Goal: Task Accomplishment & Management: Complete application form

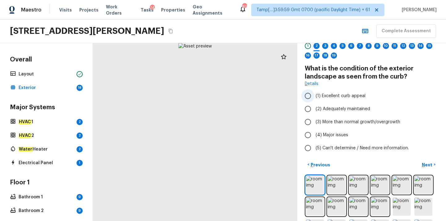
scroll to position [24, 0]
click at [314, 182] on img at bounding box center [315, 184] width 18 height 18
click at [315, 108] on label "(2) Adequately maintained" at bounding box center [367, 108] width 132 height 13
click at [314, 108] on input "(2) Adequately maintained" at bounding box center [307, 108] width 13 height 13
radio input "true"
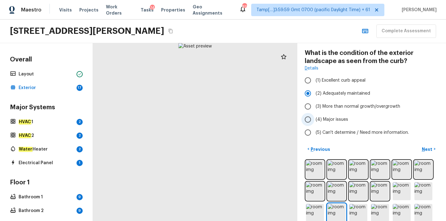
scroll to position [68, 0]
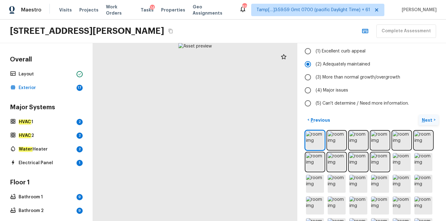
click at [426, 119] on p "Next" at bounding box center [428, 120] width 12 height 6
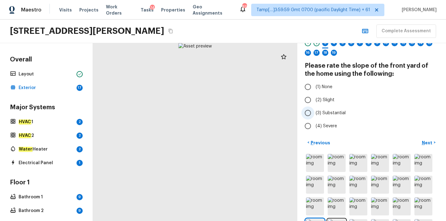
scroll to position [42, 0]
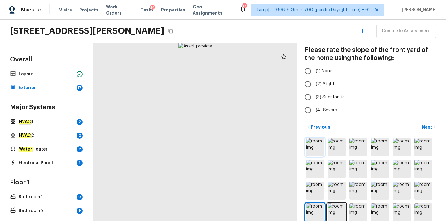
click at [309, 148] on img at bounding box center [315, 147] width 18 height 18
click at [318, 145] on img at bounding box center [315, 147] width 18 height 18
click at [334, 146] on img at bounding box center [337, 147] width 18 height 18
click at [359, 148] on img at bounding box center [359, 147] width 18 height 18
click at [378, 147] on img at bounding box center [380, 147] width 18 height 18
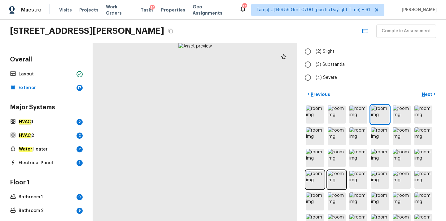
scroll to position [67, 0]
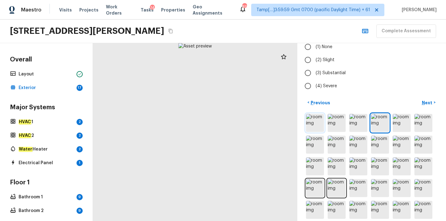
click at [309, 121] on img at bounding box center [315, 123] width 18 height 18
click at [336, 125] on img at bounding box center [337, 123] width 18 height 18
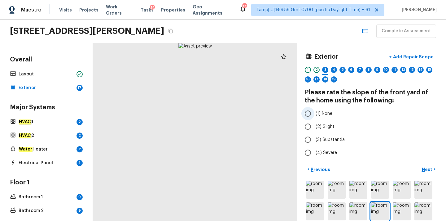
click at [327, 115] on span "(1) None" at bounding box center [324, 113] width 17 height 6
click at [314, 115] on input "(1) None" at bounding box center [307, 113] width 13 height 13
radio input "true"
click at [427, 168] on p "Next" at bounding box center [428, 169] width 12 height 6
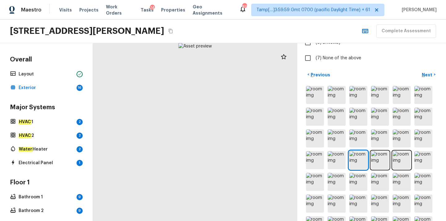
scroll to position [133, 0]
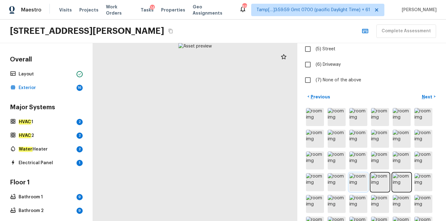
click at [360, 185] on img at bounding box center [359, 182] width 18 height 18
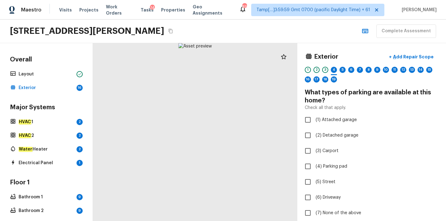
scroll to position [23, 0]
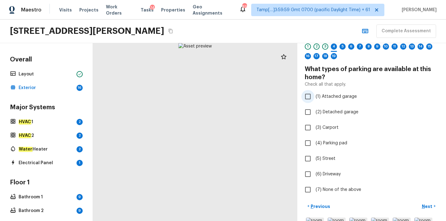
click at [325, 97] on span "(1) Attached garage" at bounding box center [336, 96] width 41 height 6
click at [314, 97] on input "(1) Attached garage" at bounding box center [307, 96] width 13 height 13
checkbox input "true"
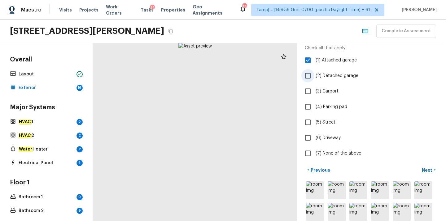
scroll to position [109, 0]
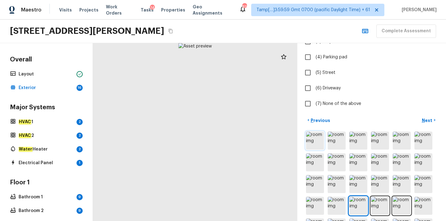
click at [313, 144] on img at bounding box center [315, 140] width 18 height 18
click at [357, 204] on img at bounding box center [359, 205] width 18 height 18
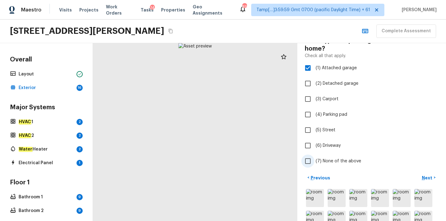
scroll to position [51, 0]
click at [328, 147] on span "(6) Driveway" at bounding box center [328, 146] width 25 height 6
click at [314, 147] on input "(6) Driveway" at bounding box center [307, 145] width 13 height 13
checkbox input "true"
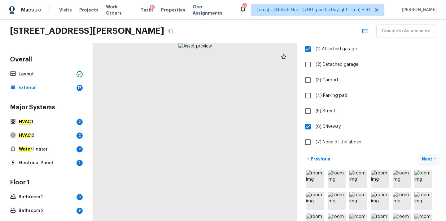
click at [427, 158] on p "Next" at bounding box center [428, 159] width 12 height 6
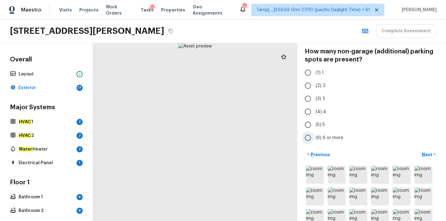
scroll to position [95, 0]
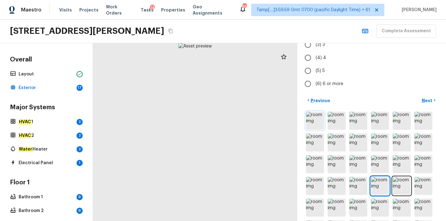
click at [316, 125] on img at bounding box center [315, 121] width 18 height 18
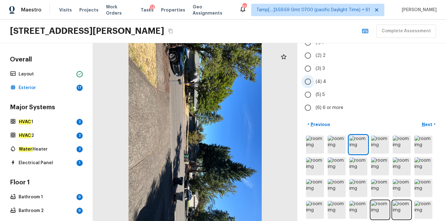
scroll to position [71, 0]
click at [315, 57] on label "(2) 2" at bounding box center [367, 55] width 132 height 13
click at [314, 57] on input "(2) 2" at bounding box center [307, 55] width 13 height 13
radio input "true"
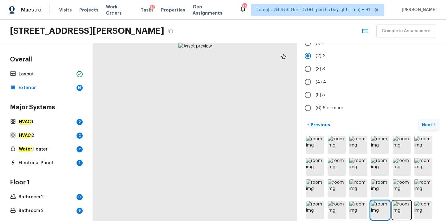
click at [427, 125] on p "Next" at bounding box center [428, 124] width 12 height 6
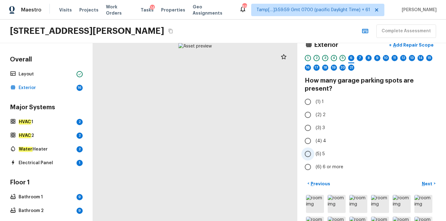
scroll to position [9, 0]
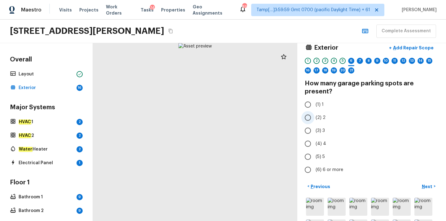
click at [318, 117] on span "(2) 2" at bounding box center [321, 117] width 10 height 6
click at [314, 117] on input "(2) 2" at bounding box center [307, 117] width 13 height 13
radio input "true"
click at [428, 185] on p "Next" at bounding box center [428, 186] width 12 height 6
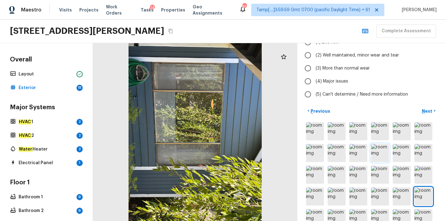
scroll to position [84, 0]
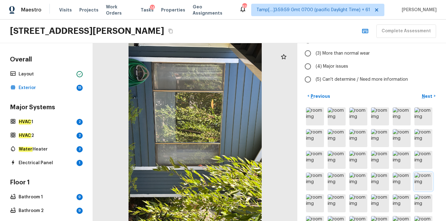
click at [419, 183] on img at bounding box center [424, 181] width 18 height 18
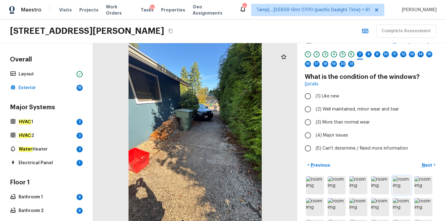
scroll to position [0, 0]
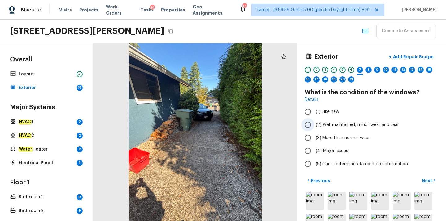
click at [330, 124] on span "(2) Well maintained, minor wear and tear" at bounding box center [357, 124] width 83 height 6
click at [314, 124] on input "(2) Well maintained, minor wear and tear" at bounding box center [307, 124] width 13 height 13
radio input "true"
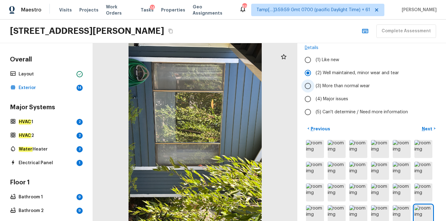
scroll to position [70, 0]
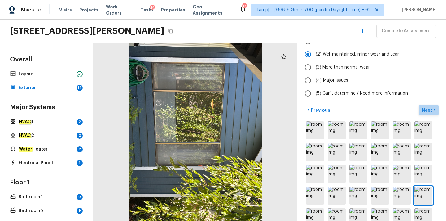
click at [426, 110] on p "Next" at bounding box center [428, 110] width 12 height 6
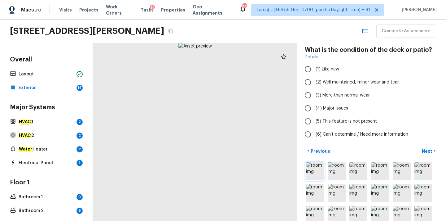
scroll to position [34, 0]
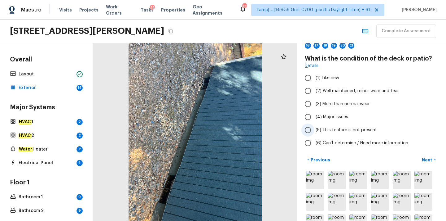
click at [336, 132] on span "(5) This feature is not present" at bounding box center [346, 130] width 61 height 6
click at [314, 132] on input "(5) This feature is not present" at bounding box center [307, 129] width 13 height 13
radio input "true"
click at [426, 159] on p "Next" at bounding box center [428, 159] width 12 height 6
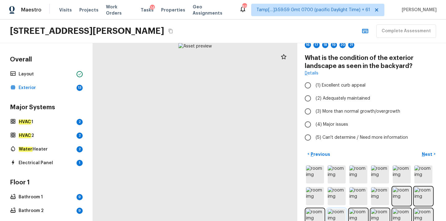
scroll to position [33, 0]
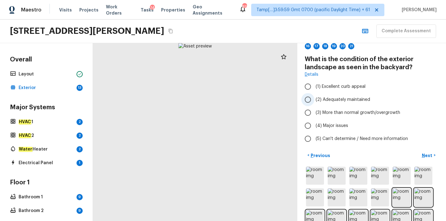
click at [343, 98] on span "(2) Adequately maintained" at bounding box center [343, 99] width 55 height 6
click at [314, 98] on input "(2) Adequately maintained" at bounding box center [307, 99] width 13 height 13
radio input "true"
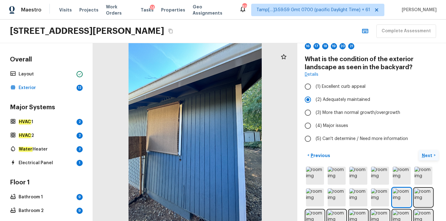
click at [427, 154] on p "Next" at bounding box center [428, 155] width 12 height 6
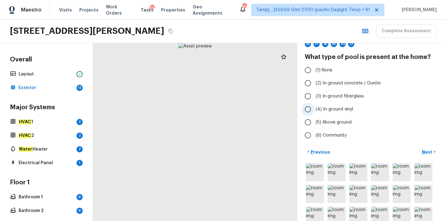
scroll to position [32, 0]
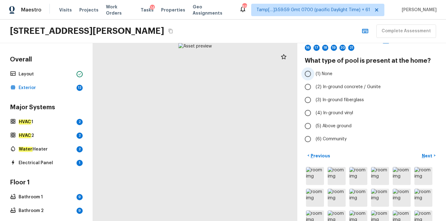
click at [326, 77] on label "(1) None" at bounding box center [367, 73] width 132 height 13
click at [314, 77] on input "(1) None" at bounding box center [307, 73] width 13 height 13
radio input "true"
click at [425, 156] on p "Next" at bounding box center [428, 155] width 12 height 6
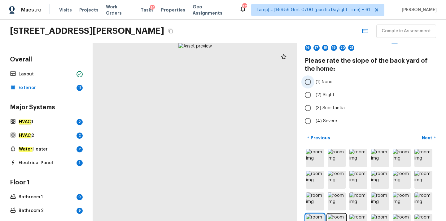
click at [327, 83] on span "(1) None" at bounding box center [324, 82] width 17 height 6
click at [314, 83] on input "(1) None" at bounding box center [307, 81] width 13 height 13
radio input "true"
click at [428, 137] on p "Next" at bounding box center [428, 137] width 12 height 6
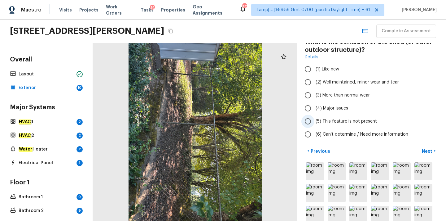
scroll to position [46, 0]
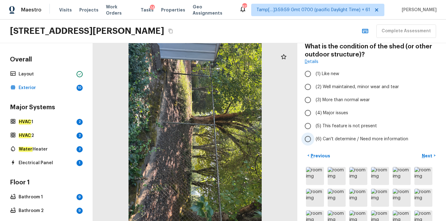
click at [325, 139] on span "(6) Can't determine / Need more information" at bounding box center [362, 139] width 93 height 6
click at [314, 139] on input "(6) Can't determine / Need more information" at bounding box center [307, 138] width 13 height 13
radio input "true"
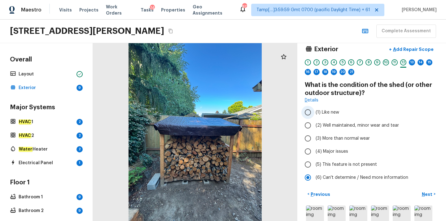
scroll to position [4, 0]
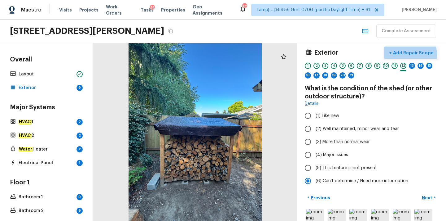
click at [414, 54] on p "Add Repair Scope" at bounding box center [413, 53] width 42 height 6
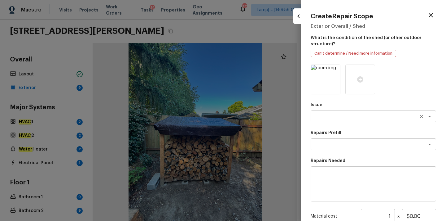
click at [346, 115] on textarea at bounding box center [365, 116] width 103 height 6
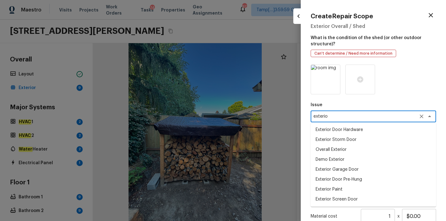
click at [334, 147] on li "Overall Exterior" at bounding box center [373, 149] width 125 height 10
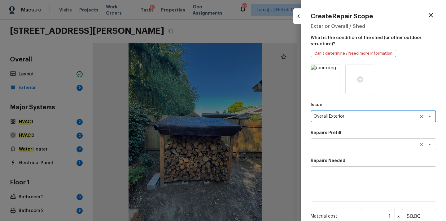
type textarea "Overall Exterior"
click at [336, 143] on textarea at bounding box center [365, 144] width 103 height 6
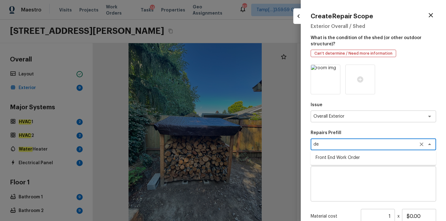
type textarea "d"
type textarea "shed"
click at [339, 193] on textarea at bounding box center [373, 183] width 117 height 25
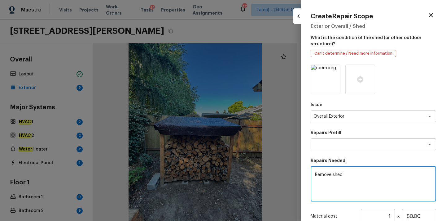
scroll to position [70, 0]
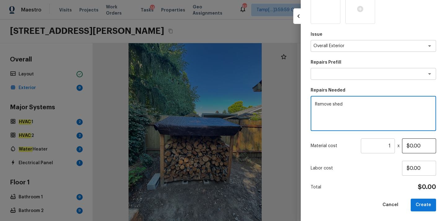
type textarea "Remove shed"
click at [413, 145] on input "$0.00" at bounding box center [419, 145] width 34 height 15
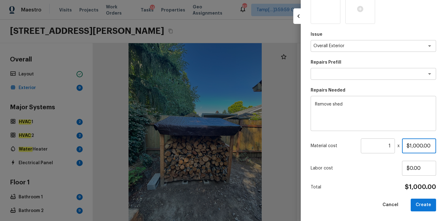
type input "$1,000.00"
click at [420, 203] on button "Create" at bounding box center [423, 204] width 25 height 13
type input "$0.00"
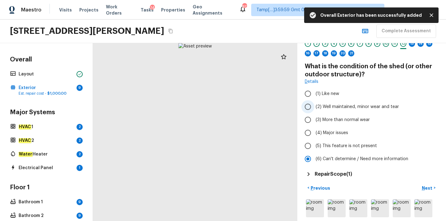
scroll to position [59, 0]
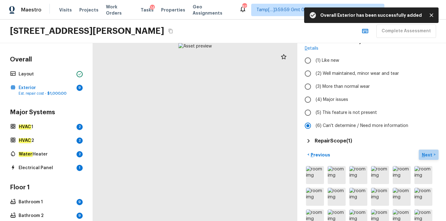
click at [428, 155] on p "Next" at bounding box center [428, 155] width 12 height 6
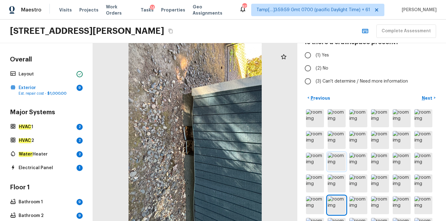
scroll to position [75, 0]
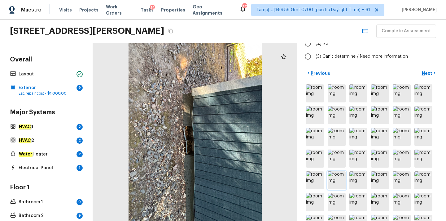
click at [336, 182] on img at bounding box center [337, 180] width 18 height 18
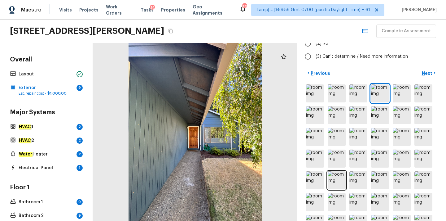
scroll to position [9, 0]
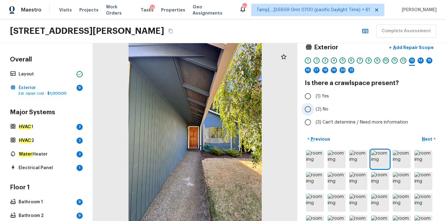
click at [318, 111] on span "(2) No" at bounding box center [322, 109] width 13 height 6
click at [314, 111] on input "(2) No" at bounding box center [307, 109] width 13 height 13
radio input "true"
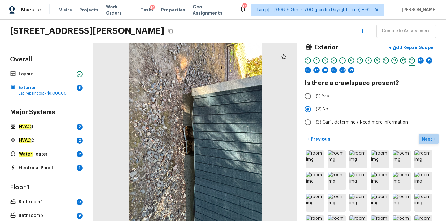
click at [429, 138] on p "Next" at bounding box center [428, 139] width 12 height 6
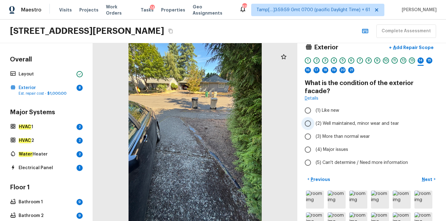
click at [323, 120] on span "(2) Well maintained, minor wear and tear" at bounding box center [357, 123] width 83 height 6
click at [314, 118] on input "(2) Well maintained, minor wear and tear" at bounding box center [307, 123] width 13 height 13
radio input "true"
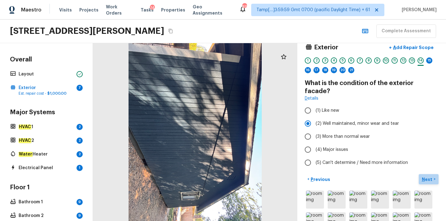
click at [425, 176] on p "Next" at bounding box center [428, 179] width 12 height 6
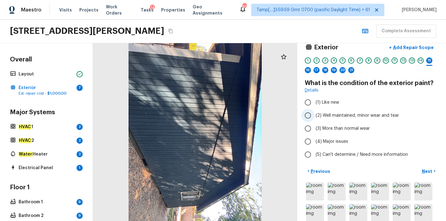
click at [328, 115] on span "(2) Well maintained, minor wear and tear" at bounding box center [357, 115] width 83 height 6
click at [314, 115] on input "(2) Well maintained, minor wear and tear" at bounding box center [307, 115] width 13 height 13
radio input "true"
click at [426, 170] on p "Next" at bounding box center [428, 171] width 12 height 6
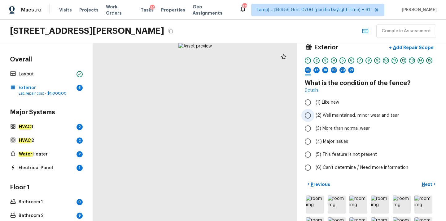
click at [323, 117] on span "(2) Well maintained, minor wear and tear" at bounding box center [357, 115] width 83 height 6
click at [314, 117] on input "(2) Well maintained, minor wear and tear" at bounding box center [307, 115] width 13 height 13
radio input "true"
click at [426, 184] on p "Next" at bounding box center [428, 184] width 12 height 6
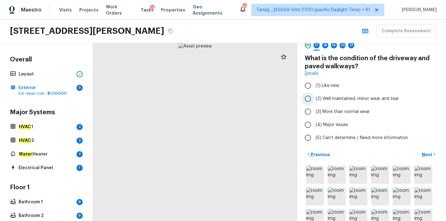
scroll to position [46, 0]
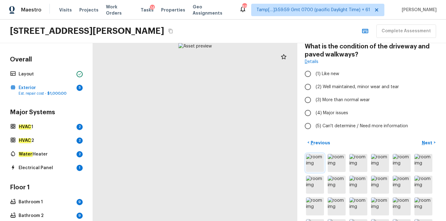
click at [313, 164] on img at bounding box center [315, 163] width 18 height 18
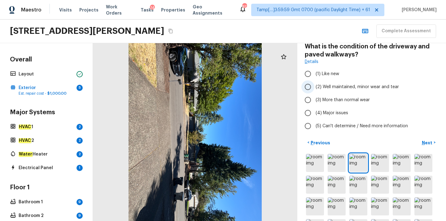
click at [331, 84] on span "(2) Well maintained, minor wear and tear" at bounding box center [357, 87] width 83 height 6
click at [314, 84] on input "(2) Well maintained, minor wear and tear" at bounding box center [307, 86] width 13 height 13
radio input "true"
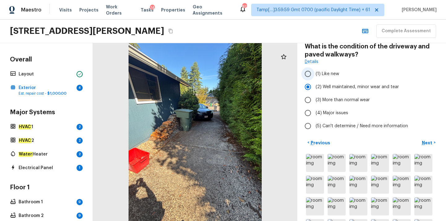
scroll to position [0, 0]
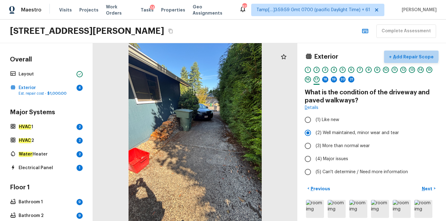
click at [415, 55] on p "Add Repair Scope" at bounding box center [413, 57] width 42 height 6
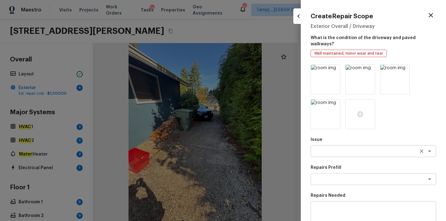
click at [336, 148] on textarea at bounding box center [365, 151] width 103 height 6
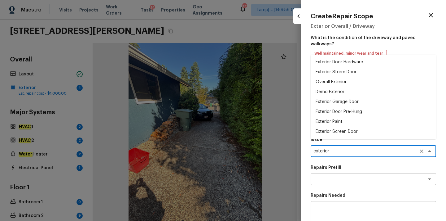
click at [350, 82] on li "Overall Exterior" at bounding box center [373, 82] width 125 height 10
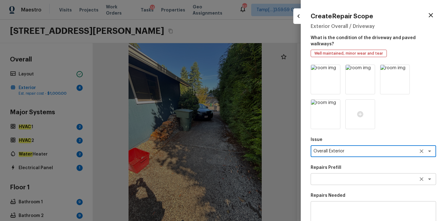
type textarea "Overall Exterior"
click at [335, 176] on textarea at bounding box center [365, 179] width 103 height 6
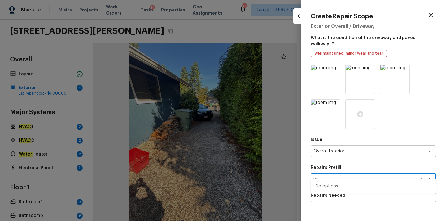
type textarea "p"
type textarea "e"
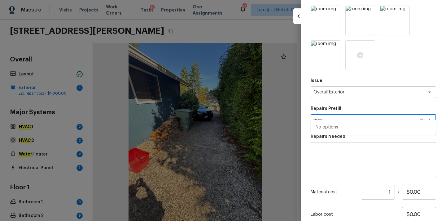
type textarea "press"
click at [342, 147] on textarea at bounding box center [373, 159] width 117 height 25
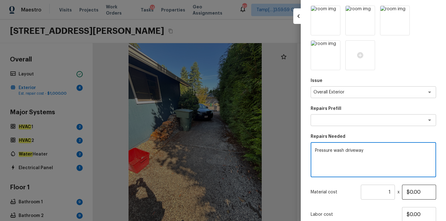
type textarea "Pressure wash driveway"
click at [409, 186] on input "$0.00" at bounding box center [419, 191] width 34 height 15
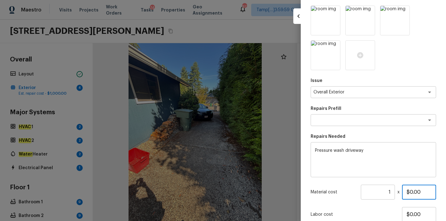
click at [409, 186] on input "$0.00" at bounding box center [419, 191] width 34 height 15
type input "$200.00"
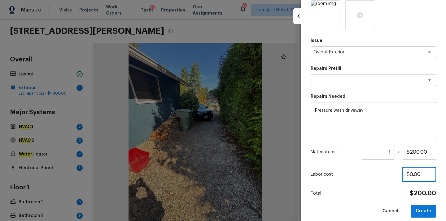
scroll to position [99, 0]
click at [426, 205] on button "Create" at bounding box center [423, 211] width 25 height 13
type input "$0.00"
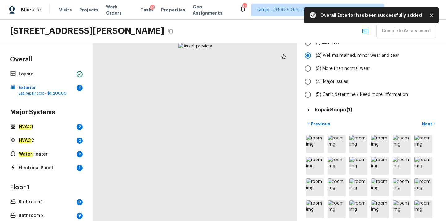
scroll to position [86, 0]
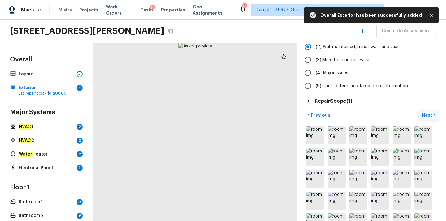
click at [425, 114] on p "Next" at bounding box center [428, 115] width 12 height 6
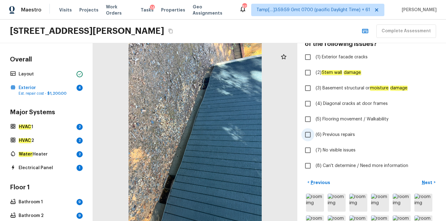
scroll to position [58, 0]
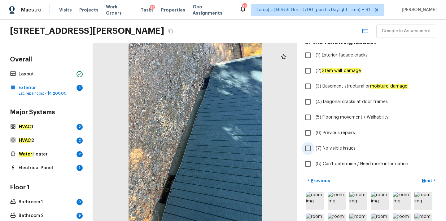
click at [337, 147] on span "(7) No visible issues" at bounding box center [336, 148] width 40 height 6
click at [314, 147] on input "(7) No visible issues" at bounding box center [307, 148] width 13 height 13
checkbox input "true"
click at [428, 179] on p "Next" at bounding box center [428, 180] width 12 height 6
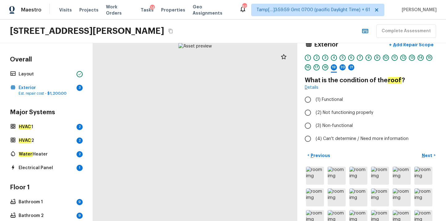
scroll to position [50, 0]
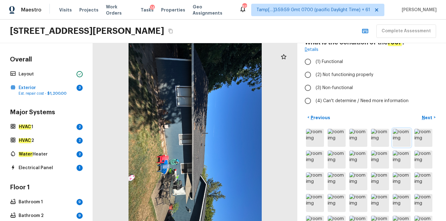
click at [402, 141] on img at bounding box center [402, 138] width 18 height 18
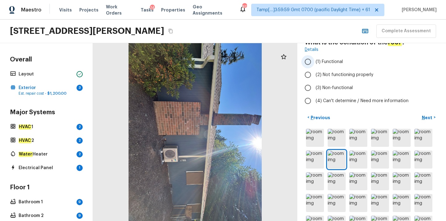
click at [334, 62] on span "(1) Functional" at bounding box center [329, 62] width 27 height 6
click at [314, 62] on input "(1) Functional" at bounding box center [307, 61] width 13 height 13
radio input "true"
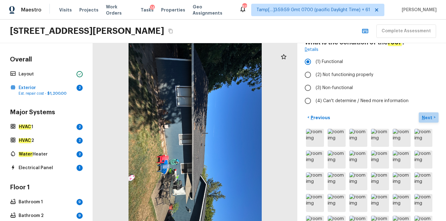
click at [427, 119] on p "Next" at bounding box center [428, 117] width 12 height 6
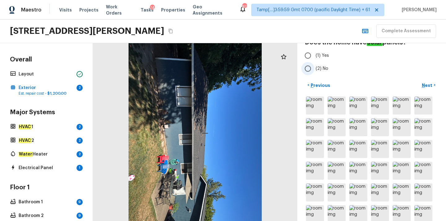
scroll to position [29, 0]
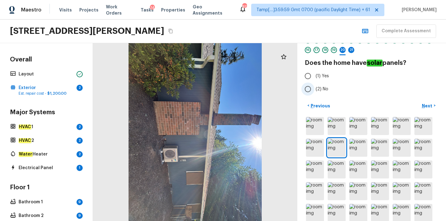
click at [306, 91] on input "(2) No" at bounding box center [307, 88] width 13 height 13
radio input "true"
click at [426, 104] on p "Next" at bounding box center [428, 106] width 12 height 6
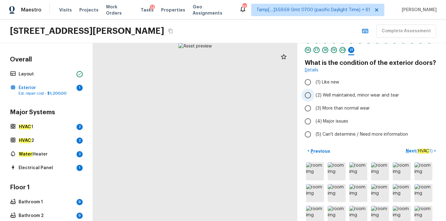
click at [327, 96] on span "(2) Well maintained, minor wear and tear" at bounding box center [357, 95] width 83 height 6
click at [314, 96] on input "(2) Well maintained, minor wear and tear" at bounding box center [307, 95] width 13 height 13
radio input "true"
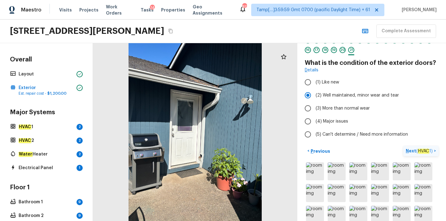
click at [406, 151] on p "Next ( HVAC 1 )" at bounding box center [420, 150] width 28 height 7
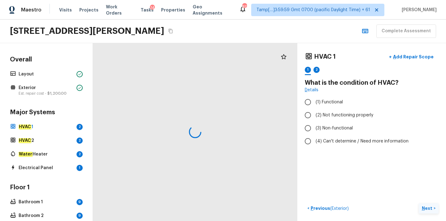
scroll to position [0, 0]
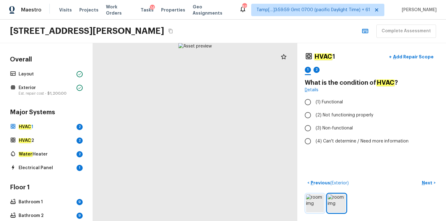
click at [311, 202] on img at bounding box center [315, 203] width 18 height 18
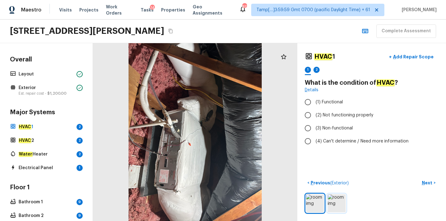
click at [334, 202] on img at bounding box center [337, 203] width 18 height 18
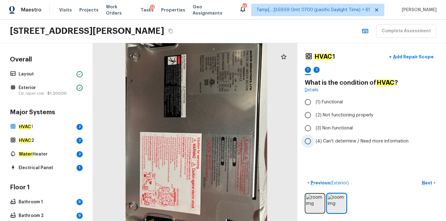
click at [325, 142] on span "(4) Can't determine / Need more information" at bounding box center [362, 141] width 93 height 6
click at [314, 142] on input "(4) Can't determine / Need more information" at bounding box center [307, 140] width 13 height 13
radio input "true"
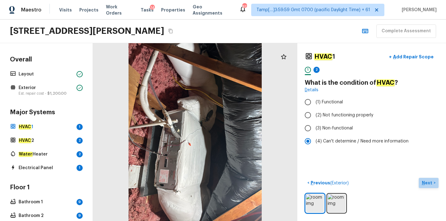
click at [426, 182] on p "Next" at bounding box center [428, 182] width 12 height 6
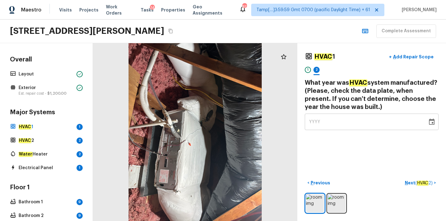
click at [312, 122] on span "YYYY" at bounding box center [314, 122] width 11 height 4
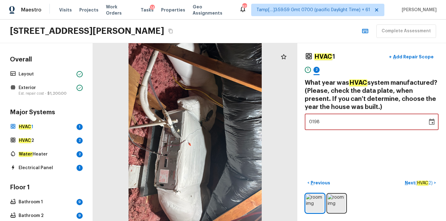
type input "1983"
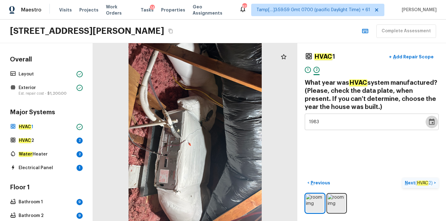
click at [407, 182] on p "Next ( HVAC 2 )" at bounding box center [419, 182] width 29 height 7
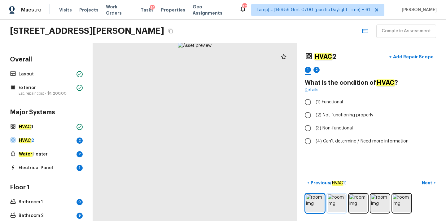
click at [336, 204] on img at bounding box center [337, 203] width 18 height 18
click at [340, 208] on img at bounding box center [337, 203] width 18 height 18
click at [330, 101] on span "(1) Functional" at bounding box center [329, 102] width 27 height 6
click at [314, 101] on input "(1) Functional" at bounding box center [307, 101] width 13 height 13
radio input "true"
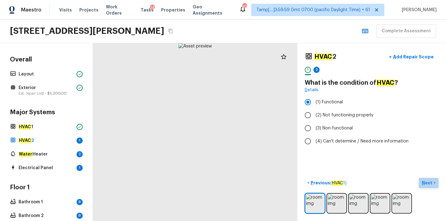
click at [426, 183] on p "Next" at bounding box center [428, 182] width 12 height 6
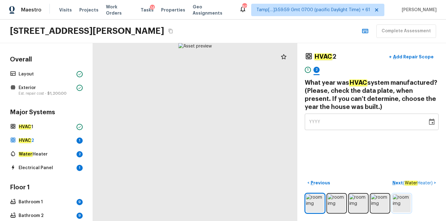
click at [402, 200] on img at bounding box center [402, 203] width 18 height 18
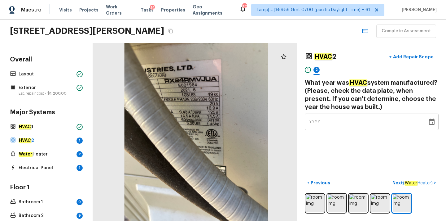
click at [313, 121] on span "YYYY" at bounding box center [314, 122] width 11 height 4
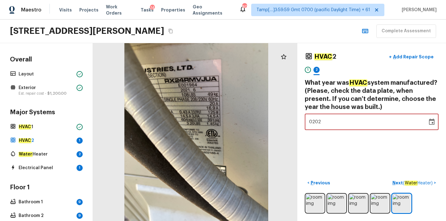
type input "2021"
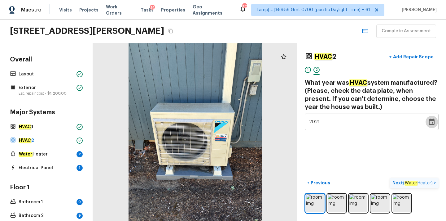
click at [396, 183] on p "Next ( Water Heater )" at bounding box center [414, 182] width 42 height 7
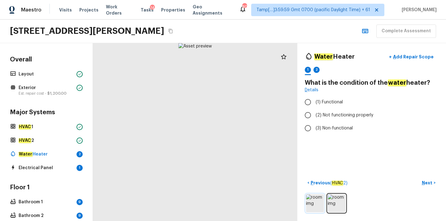
click at [317, 205] on img at bounding box center [315, 203] width 18 height 18
click at [334, 205] on img at bounding box center [337, 203] width 18 height 18
click at [308, 199] on img at bounding box center [315, 203] width 18 height 18
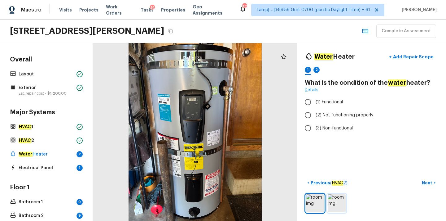
click at [334, 199] on img at bounding box center [337, 203] width 18 height 18
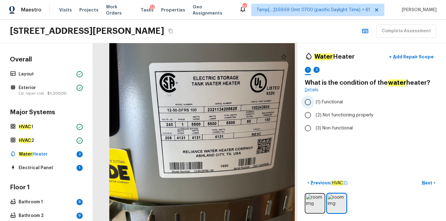
click at [328, 103] on span "(1) Functional" at bounding box center [329, 102] width 27 height 6
click at [314, 103] on input "(1) Functional" at bounding box center [307, 101] width 13 height 13
radio input "true"
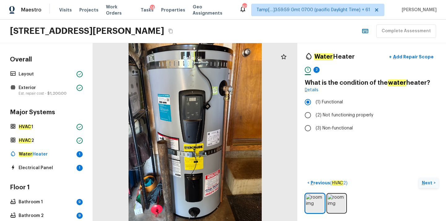
click at [426, 182] on p "Next" at bounding box center [428, 182] width 12 height 6
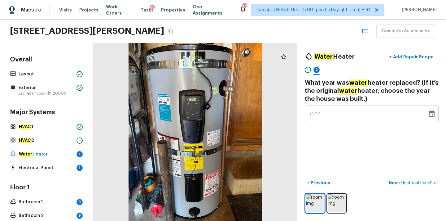
click at [319, 116] on span "YYYY" at bounding box center [314, 114] width 11 height 6
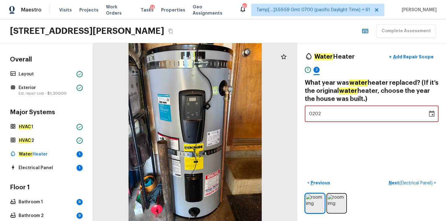
type input "2021"
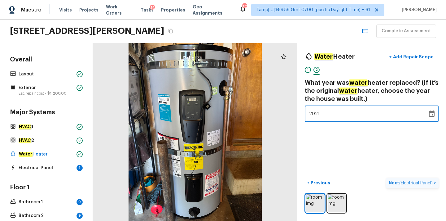
click at [390, 183] on p "Next ( Electrical Panel )" at bounding box center [411, 182] width 45 height 7
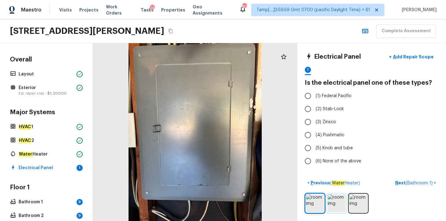
click at [332, 202] on img at bounding box center [337, 203] width 18 height 18
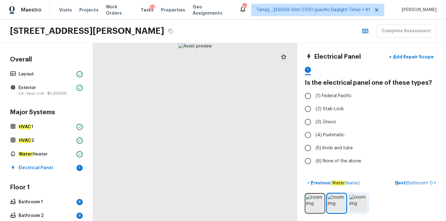
click at [357, 205] on img at bounding box center [359, 203] width 18 height 18
click at [329, 149] on span "(5) Knob and tube" at bounding box center [334, 148] width 37 height 6
click at [314, 149] on input "(5) Knob and tube" at bounding box center [307, 147] width 13 height 13
radio input "true"
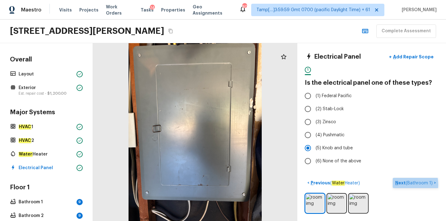
click at [402, 184] on p "Next ( Bathroom 1 )" at bounding box center [414, 182] width 39 height 7
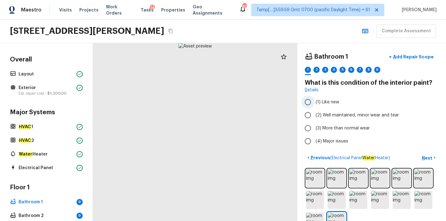
click at [330, 102] on span "(1) Like new" at bounding box center [328, 102] width 24 height 6
click at [314, 102] on input "(1) Like new" at bounding box center [307, 101] width 13 height 13
radio input "true"
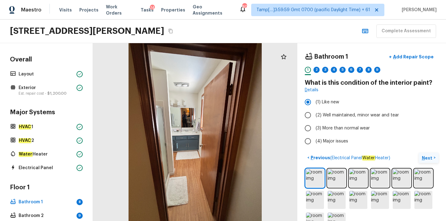
click at [425, 157] on p "Next" at bounding box center [428, 158] width 12 height 6
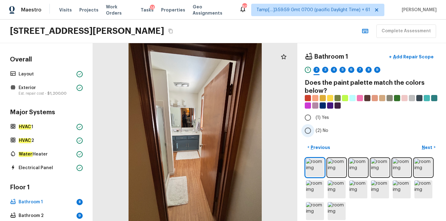
click at [306, 132] on input "(2) No" at bounding box center [307, 130] width 13 height 13
radio input "true"
click at [425, 146] on p "Next" at bounding box center [428, 147] width 12 height 6
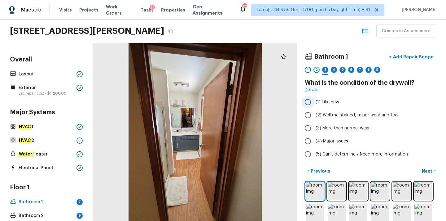
click at [329, 103] on span "(1) Like new" at bounding box center [328, 102] width 24 height 6
click at [314, 103] on input "(1) Like new" at bounding box center [307, 101] width 13 height 13
radio input "true"
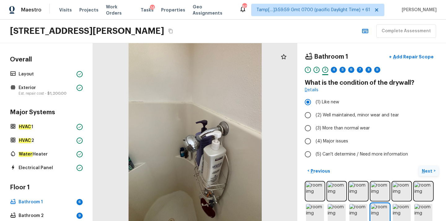
click at [424, 169] on p "Next" at bounding box center [428, 171] width 12 height 6
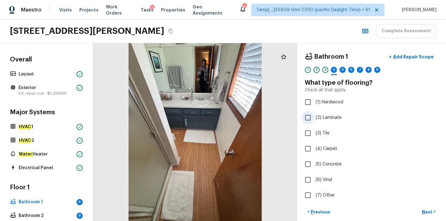
click at [328, 117] on span "(2) Laminate" at bounding box center [329, 117] width 26 height 6
click at [314, 117] on input "(2) Laminate" at bounding box center [307, 117] width 13 height 13
checkbox input "true"
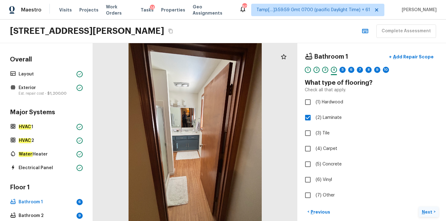
click at [428, 212] on p "Next" at bounding box center [428, 212] width 12 height 6
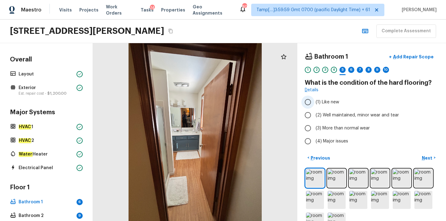
click at [331, 103] on span "(1) Like new" at bounding box center [328, 102] width 24 height 6
click at [314, 103] on input "(1) Like new" at bounding box center [307, 101] width 13 height 13
radio input "true"
click at [424, 156] on p "Next" at bounding box center [428, 158] width 12 height 6
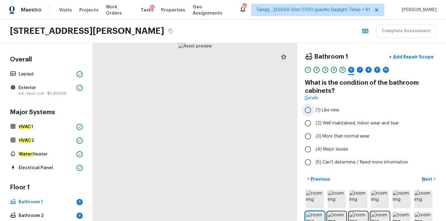
click at [330, 111] on span "(1) Like new" at bounding box center [328, 110] width 24 height 6
click at [314, 111] on input "(1) Like new" at bounding box center [307, 109] width 13 height 13
radio input "true"
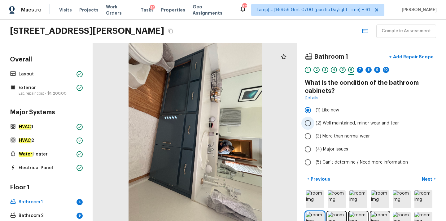
click at [321, 124] on span "(2) Well maintained, minor wear and tear" at bounding box center [357, 123] width 83 height 6
click at [314, 124] on input "(2) Well maintained, minor wear and tear" at bounding box center [307, 123] width 13 height 13
radio input "true"
click at [332, 107] on label "(1) Like new" at bounding box center [367, 109] width 132 height 13
click at [314, 107] on input "(1) Like new" at bounding box center [307, 109] width 13 height 13
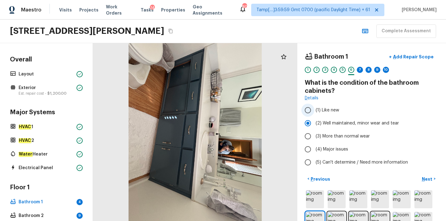
radio input "true"
click at [426, 177] on p "Next" at bounding box center [428, 179] width 12 height 6
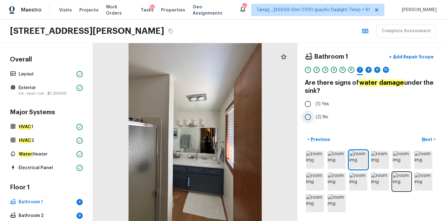
click at [327, 117] on span "(2) No" at bounding box center [322, 117] width 13 height 6
click at [314, 117] on input "(2) No" at bounding box center [307, 116] width 13 height 13
radio input "true"
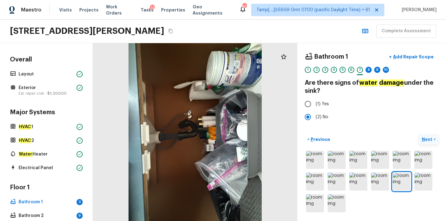
click at [423, 138] on p "Next" at bounding box center [428, 139] width 12 height 6
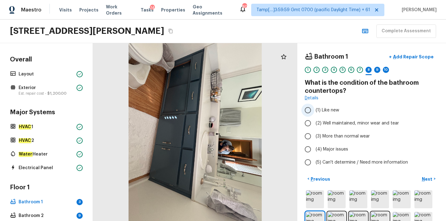
click at [320, 113] on label "(1) Like new" at bounding box center [367, 109] width 132 height 13
click at [314, 113] on input "(1) Like new" at bounding box center [307, 109] width 13 height 13
radio input "true"
click at [427, 179] on p "Next" at bounding box center [428, 179] width 12 height 6
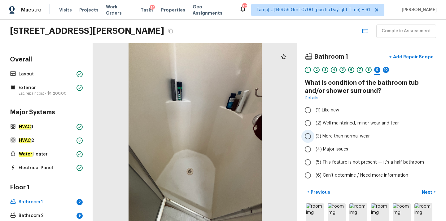
click at [341, 137] on span "(3) More than normal wear" at bounding box center [343, 136] width 54 height 6
click at [314, 137] on input "(3) More than normal wear" at bounding box center [307, 136] width 13 height 13
radio input "true"
click at [412, 56] on p "Add Repair Scope" at bounding box center [413, 57] width 42 height 6
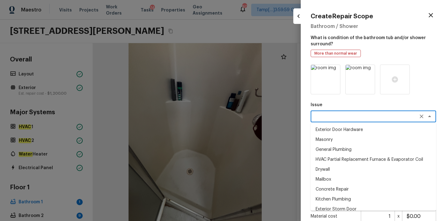
click at [332, 119] on textarea at bounding box center [365, 116] width 103 height 6
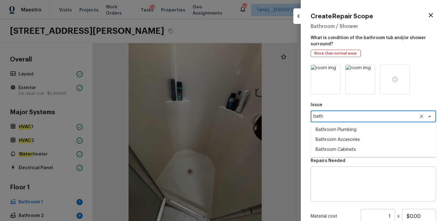
click at [346, 129] on li "Bathroom Plumbing" at bounding box center [373, 130] width 125 height 10
type textarea "Bathroom Plumbing"
click at [325, 146] on textarea at bounding box center [365, 144] width 103 height 6
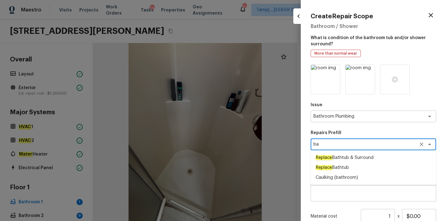
type textarea "b"
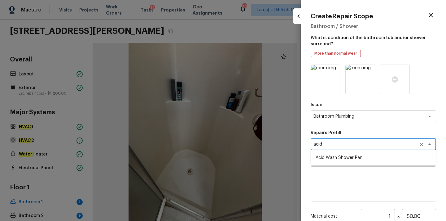
click at [344, 157] on li "Acid Wash Shower Pan" at bounding box center [373, 157] width 125 height 10
type textarea "Acid Wash Shower Pan"
type textarea "Prep and acid wash/deep clean the shower pan."
type input "$50.00"
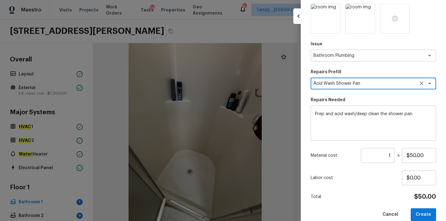
scroll to position [70, 0]
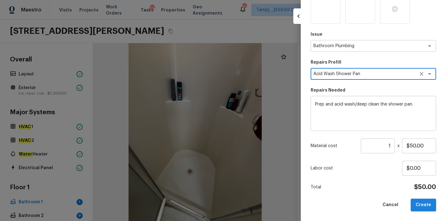
type textarea "Acid Wash Shower Pan"
click at [424, 203] on button "Create" at bounding box center [423, 204] width 25 height 13
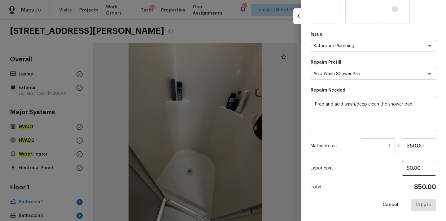
type input "$0.00"
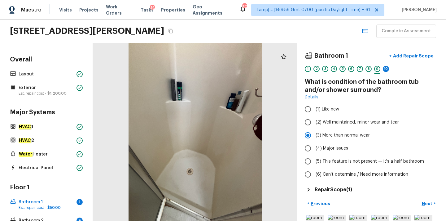
scroll to position [28, 0]
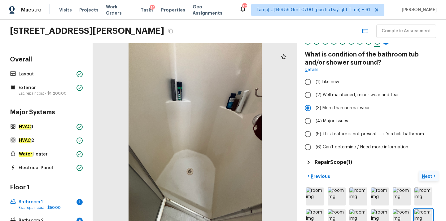
click at [426, 176] on p "Next" at bounding box center [428, 176] width 12 height 6
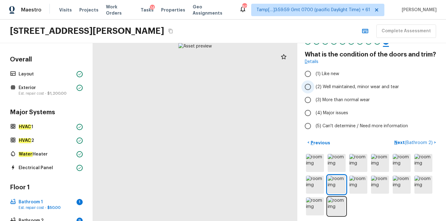
click at [352, 89] on span "(2) Well maintained, minor wear and tear" at bounding box center [357, 87] width 83 height 6
click at [314, 89] on input "(2) Well maintained, minor wear and tear" at bounding box center [307, 86] width 13 height 13
radio input "true"
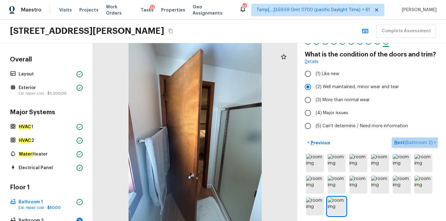
click at [401, 141] on p "Next ( Bathroom 2 )" at bounding box center [414, 142] width 40 height 7
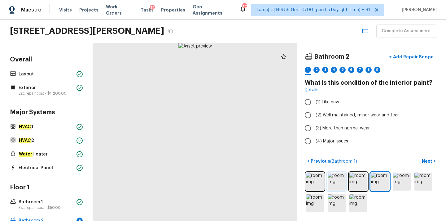
click at [336, 182] on img at bounding box center [337, 181] width 18 height 18
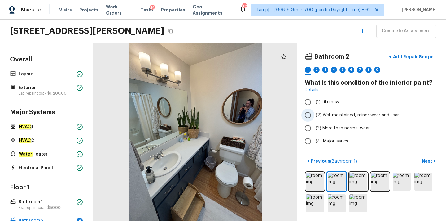
click at [337, 117] on span "(2) Well maintained, minor wear and tear" at bounding box center [357, 115] width 83 height 6
click at [314, 117] on input "(2) Well maintained, minor wear and tear" at bounding box center [307, 114] width 13 height 13
radio input "true"
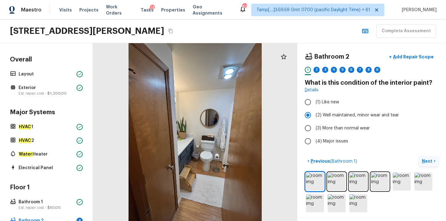
click at [424, 161] on p "Next" at bounding box center [428, 161] width 12 height 6
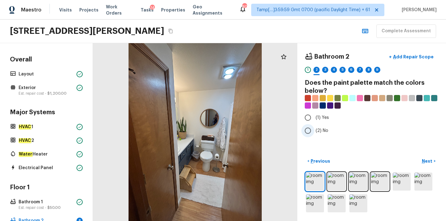
click at [320, 133] on span "(2) No" at bounding box center [322, 130] width 13 height 6
click at [314, 133] on input "(2) No" at bounding box center [307, 130] width 13 height 13
radio input "true"
click at [426, 161] on p "Next" at bounding box center [428, 161] width 12 height 6
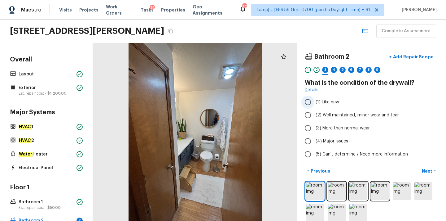
click at [328, 101] on span "(1) Like new" at bounding box center [328, 102] width 24 height 6
click at [314, 101] on input "(1) Like new" at bounding box center [307, 101] width 13 height 13
radio input "true"
click at [425, 169] on p "Next" at bounding box center [428, 171] width 12 height 6
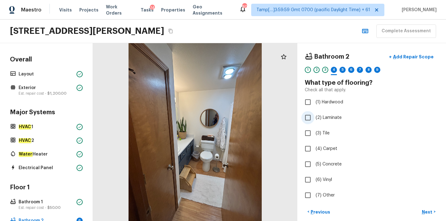
click at [330, 119] on span "(2) Laminate" at bounding box center [329, 117] width 26 height 6
click at [314, 119] on input "(2) Laminate" at bounding box center [307, 117] width 13 height 13
checkbox input "true"
click at [424, 209] on p "Next" at bounding box center [428, 212] width 12 height 6
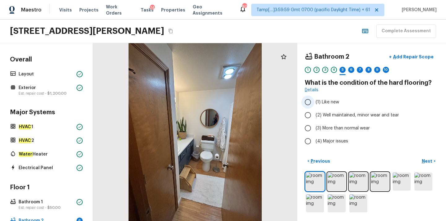
click at [332, 102] on span "(1) Like new" at bounding box center [328, 102] width 24 height 6
click at [314, 102] on input "(1) Like new" at bounding box center [307, 101] width 13 height 13
radio input "true"
click at [426, 160] on p "Next" at bounding box center [428, 161] width 12 height 6
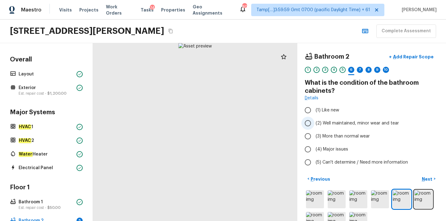
click at [327, 123] on span "(2) Well maintained, minor wear and tear" at bounding box center [357, 123] width 83 height 6
click at [314, 123] on input "(2) Well maintained, minor wear and tear" at bounding box center [307, 123] width 13 height 13
radio input "true"
click at [429, 179] on p "Next" at bounding box center [428, 179] width 12 height 6
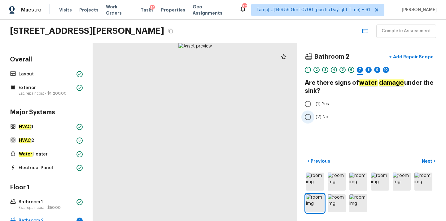
click at [316, 118] on span "(2) No" at bounding box center [322, 117] width 13 height 6
click at [314, 118] on input "(2) No" at bounding box center [307, 116] width 13 height 13
radio input "true"
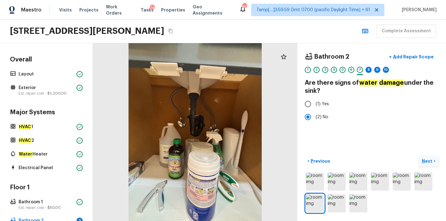
click at [426, 160] on p "Next" at bounding box center [428, 161] width 12 height 6
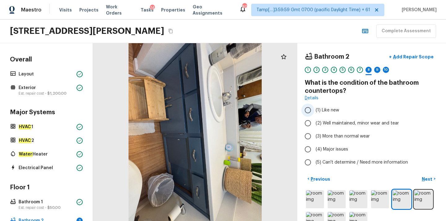
click at [331, 110] on span "(1) Like new" at bounding box center [328, 110] width 24 height 6
click at [314, 110] on input "(1) Like new" at bounding box center [307, 109] width 13 height 13
radio input "true"
click at [427, 179] on p "Next" at bounding box center [428, 179] width 12 height 6
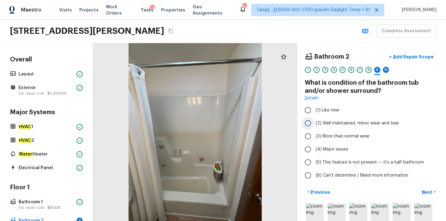
click at [342, 124] on span "(2) Well maintained, minor wear and tear" at bounding box center [357, 123] width 83 height 6
click at [314, 124] on input "(2) Well maintained, minor wear and tear" at bounding box center [307, 123] width 13 height 13
radio input "true"
click at [426, 191] on p "Next" at bounding box center [428, 192] width 12 height 6
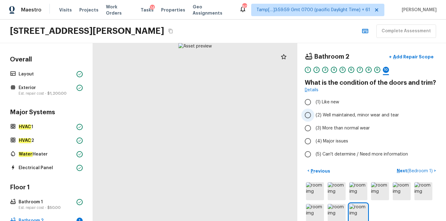
click at [337, 114] on span "(2) Well maintained, minor wear and tear" at bounding box center [357, 115] width 83 height 6
click at [314, 114] on input "(2) Well maintained, minor wear and tear" at bounding box center [307, 114] width 13 height 13
radio input "true"
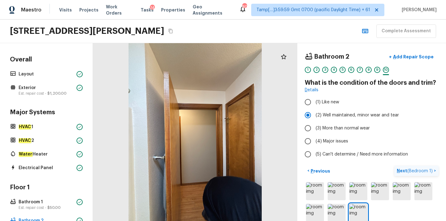
click at [402, 171] on p "Next ( Bedroom 1 )" at bounding box center [415, 170] width 37 height 7
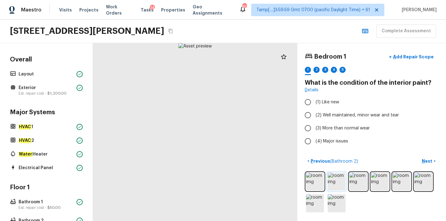
click at [337, 179] on img at bounding box center [337, 181] width 18 height 18
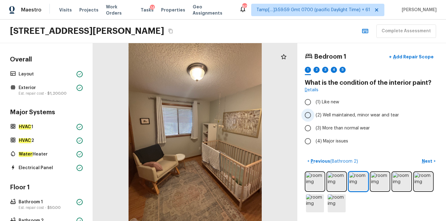
click at [321, 113] on span "(2) Well maintained, minor wear and tear" at bounding box center [357, 115] width 83 height 6
click at [314, 113] on input "(2) Well maintained, minor wear and tear" at bounding box center [307, 114] width 13 height 13
radio input "true"
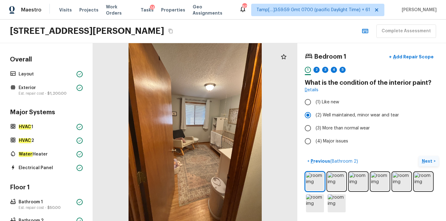
click at [425, 161] on p "Next" at bounding box center [428, 161] width 12 height 6
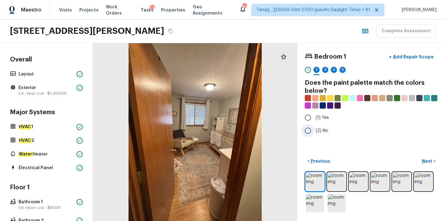
click at [321, 129] on span "(2) No" at bounding box center [322, 130] width 13 height 6
click at [314, 129] on input "(2) No" at bounding box center [307, 130] width 13 height 13
radio input "true"
click at [424, 162] on p "Next" at bounding box center [428, 161] width 12 height 6
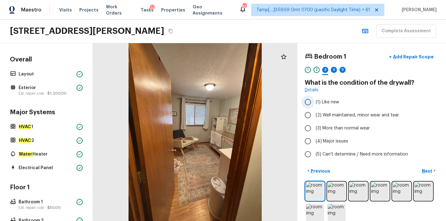
click at [323, 103] on span "(1) Like new" at bounding box center [328, 102] width 24 height 6
click at [314, 103] on input "(1) Like new" at bounding box center [307, 101] width 13 height 13
radio input "true"
click at [424, 171] on p "Next" at bounding box center [428, 171] width 12 height 6
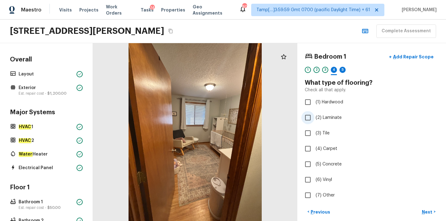
click at [327, 119] on span "(2) Laminate" at bounding box center [329, 117] width 26 height 6
click at [314, 119] on input "(2) Laminate" at bounding box center [307, 117] width 13 height 13
checkbox input "true"
click at [424, 209] on p "Next" at bounding box center [428, 212] width 12 height 6
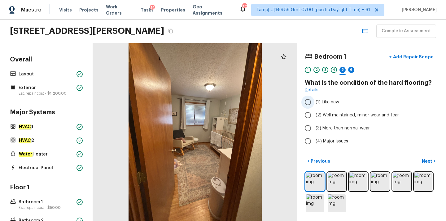
click at [325, 99] on span "(1) Like new" at bounding box center [328, 102] width 24 height 6
click at [314, 99] on input "(1) Like new" at bounding box center [307, 101] width 13 height 13
radio input "true"
click at [433, 163] on button "Next >" at bounding box center [429, 161] width 20 height 10
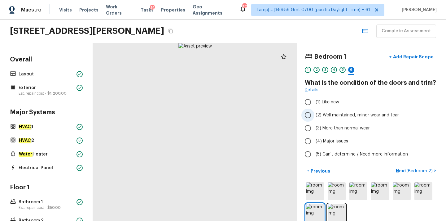
click at [328, 114] on span "(2) Well maintained, minor wear and tear" at bounding box center [357, 115] width 83 height 6
click at [314, 114] on input "(2) Well maintained, minor wear and tear" at bounding box center [307, 114] width 13 height 13
radio input "true"
click at [402, 171] on p "Next ( Bedroom 2 )" at bounding box center [415, 170] width 38 height 7
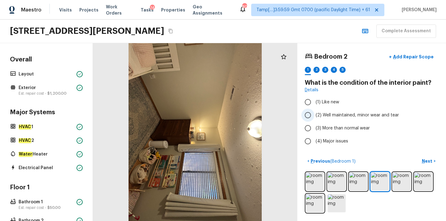
click at [313, 111] on input "(2) Well maintained, minor wear and tear" at bounding box center [307, 114] width 13 height 13
radio input "true"
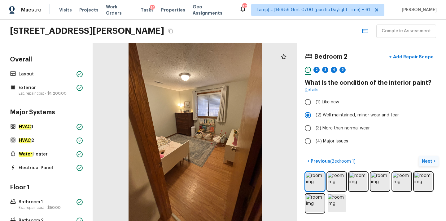
click at [423, 161] on p "Next" at bounding box center [428, 161] width 12 height 6
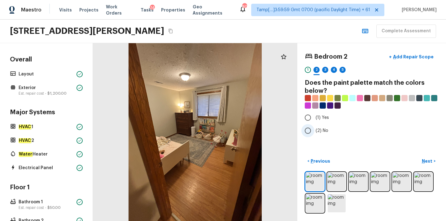
click at [320, 131] on span "(2) No" at bounding box center [322, 130] width 13 height 6
click at [314, 131] on input "(2) No" at bounding box center [307, 130] width 13 height 13
radio input "true"
click at [425, 161] on p "Next" at bounding box center [428, 161] width 12 height 6
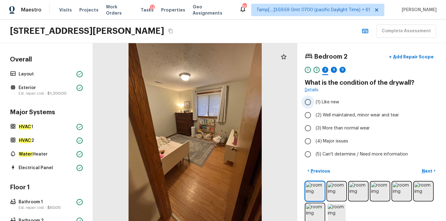
click at [331, 100] on span "(1) Like new" at bounding box center [328, 102] width 24 height 6
click at [314, 100] on input "(1) Like new" at bounding box center [307, 101] width 13 height 13
radio input "true"
click at [424, 171] on p "Next" at bounding box center [428, 171] width 12 height 6
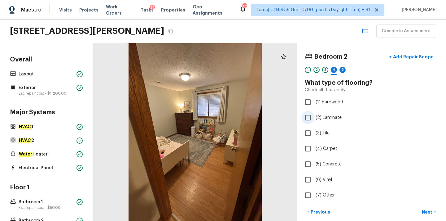
click at [324, 118] on span "(2) Laminate" at bounding box center [329, 117] width 26 height 6
click at [314, 118] on input "(2) Laminate" at bounding box center [307, 117] width 13 height 13
checkbox input "true"
click at [428, 212] on p "Next" at bounding box center [428, 212] width 12 height 6
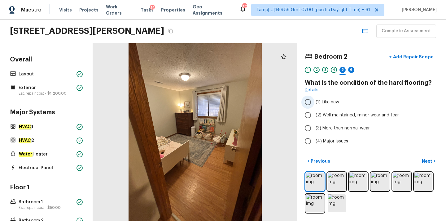
click at [328, 100] on span "(1) Like new" at bounding box center [328, 102] width 24 height 6
click at [314, 100] on input "(1) Like new" at bounding box center [307, 101] width 13 height 13
radio input "true"
click at [426, 161] on p "Next" at bounding box center [428, 161] width 12 height 6
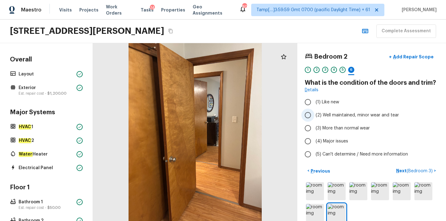
click at [324, 116] on span "(2) Well maintained, minor wear and tear" at bounding box center [357, 115] width 83 height 6
click at [314, 116] on input "(2) Well maintained, minor wear and tear" at bounding box center [307, 114] width 13 height 13
radio input "true"
click at [400, 171] on p "Next ( Bedroom 3 )" at bounding box center [415, 170] width 38 height 7
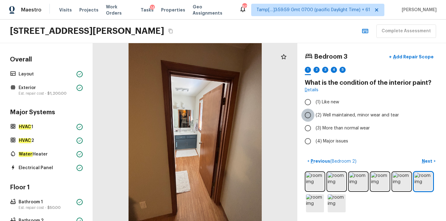
click at [308, 113] on input "(2) Well maintained, minor wear and tear" at bounding box center [307, 114] width 13 height 13
radio input "true"
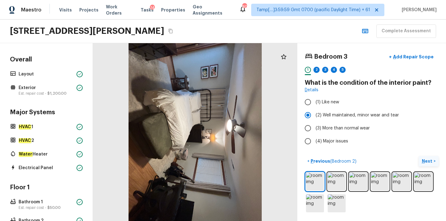
click at [427, 162] on p "Next" at bounding box center [428, 161] width 12 height 6
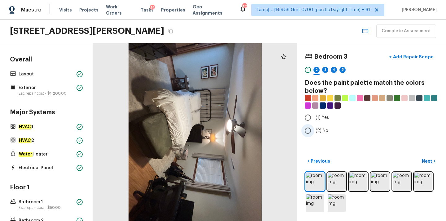
click at [315, 130] on label "(2) No" at bounding box center [367, 130] width 132 height 13
click at [314, 130] on input "(2) No" at bounding box center [307, 130] width 13 height 13
radio input "true"
click at [428, 161] on p "Next" at bounding box center [428, 161] width 12 height 6
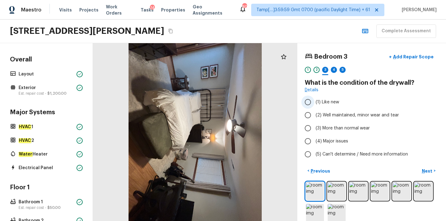
click at [331, 103] on span "(1) Like new" at bounding box center [328, 102] width 24 height 6
click at [314, 103] on input "(1) Like new" at bounding box center [307, 101] width 13 height 13
radio input "true"
click at [427, 172] on p "Next" at bounding box center [428, 171] width 12 height 6
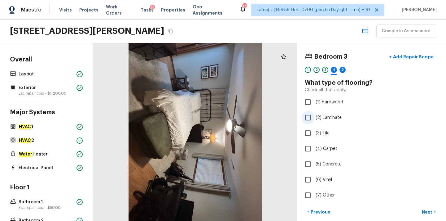
click at [332, 117] on span "(2) Laminate" at bounding box center [329, 117] width 26 height 6
click at [314, 117] on input "(2) Laminate" at bounding box center [307, 117] width 13 height 13
checkbox input "true"
click at [427, 212] on p "Next" at bounding box center [428, 212] width 12 height 6
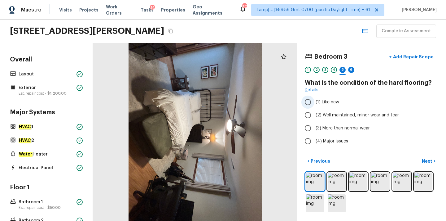
click at [319, 105] on label "(1) Like new" at bounding box center [367, 101] width 132 height 13
click at [314, 105] on input "(1) Like new" at bounding box center [307, 101] width 13 height 13
radio input "true"
click at [423, 159] on p "Next" at bounding box center [428, 161] width 12 height 6
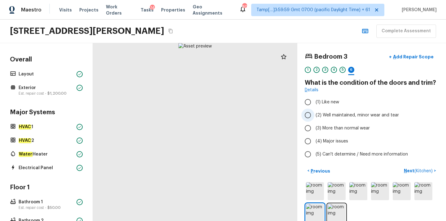
click at [327, 116] on span "(2) Well maintained, minor wear and tear" at bounding box center [357, 115] width 83 height 6
click at [314, 116] on input "(2) Well maintained, minor wear and tear" at bounding box center [307, 114] width 13 height 13
radio input "true"
click at [406, 169] on p "Next ( Kitchen )" at bounding box center [419, 170] width 30 height 7
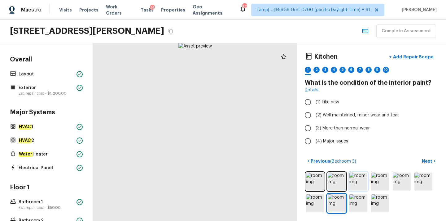
click at [357, 183] on img at bounding box center [359, 181] width 18 height 18
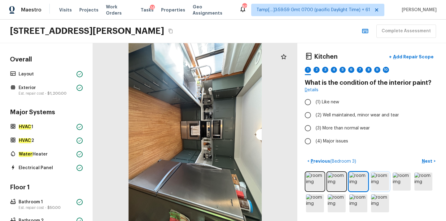
click at [377, 181] on img at bounding box center [380, 181] width 18 height 18
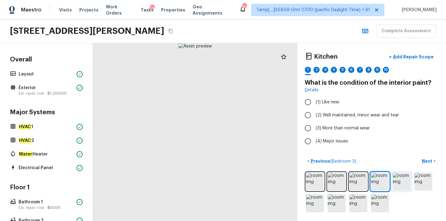
click at [407, 182] on img at bounding box center [402, 181] width 18 height 18
click at [352, 204] on img at bounding box center [359, 203] width 18 height 18
click at [339, 204] on img at bounding box center [337, 203] width 18 height 18
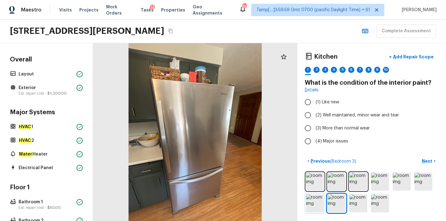
click at [317, 201] on img at bounding box center [315, 203] width 18 height 18
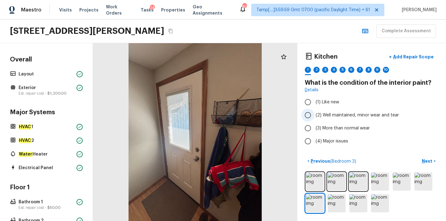
click at [323, 115] on span "(2) Well maintained, minor wear and tear" at bounding box center [357, 115] width 83 height 6
click at [314, 115] on input "(2) Well maintained, minor wear and tear" at bounding box center [307, 114] width 13 height 13
radio input "true"
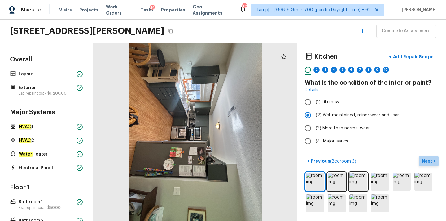
click at [425, 161] on p "Next" at bounding box center [428, 161] width 12 height 6
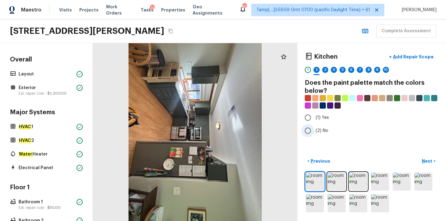
click at [320, 130] on span "(2) No" at bounding box center [322, 130] width 13 height 6
click at [314, 130] on input "(2) No" at bounding box center [307, 130] width 13 height 13
radio input "true"
click at [426, 162] on p "Next" at bounding box center [428, 161] width 12 height 6
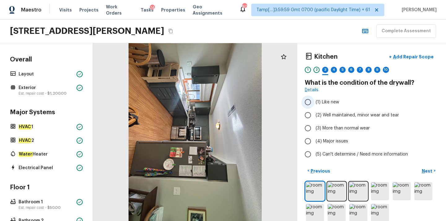
click at [334, 102] on span "(1) Like new" at bounding box center [328, 102] width 24 height 6
click at [314, 102] on input "(1) Like new" at bounding box center [307, 101] width 13 height 13
radio input "true"
click at [425, 172] on p "Next" at bounding box center [428, 171] width 12 height 6
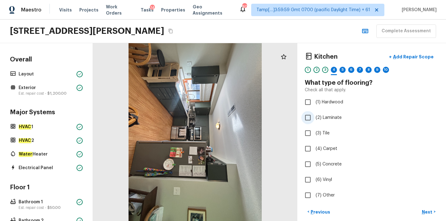
click at [329, 119] on span "(2) Laminate" at bounding box center [329, 117] width 26 height 6
click at [314, 119] on input "(2) Laminate" at bounding box center [307, 117] width 13 height 13
checkbox input "true"
click at [426, 212] on p "Next" at bounding box center [428, 212] width 12 height 6
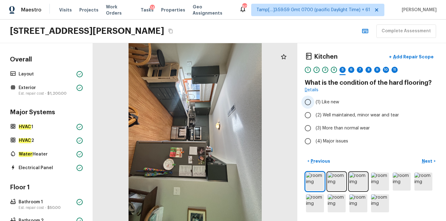
click at [332, 102] on span "(1) Like new" at bounding box center [328, 102] width 24 height 6
click at [314, 102] on input "(1) Like new" at bounding box center [307, 101] width 13 height 13
radio input "true"
click at [426, 161] on p "Next" at bounding box center [428, 161] width 12 height 6
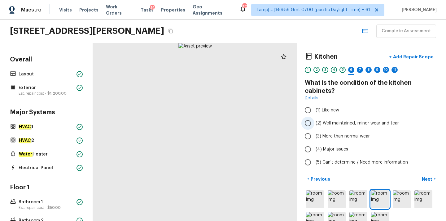
click at [324, 124] on span "(2) Well maintained, minor wear and tear" at bounding box center [357, 123] width 83 height 6
click at [314, 124] on input "(2) Well maintained, minor wear and tear" at bounding box center [307, 123] width 13 height 13
radio input "true"
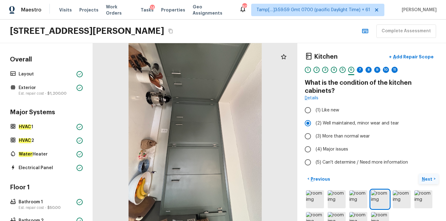
click at [424, 177] on p "Next" at bounding box center [428, 179] width 12 height 6
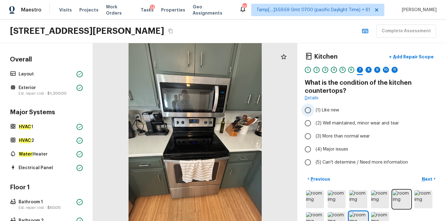
click at [330, 109] on span "(1) Like new" at bounding box center [328, 110] width 24 height 6
click at [314, 109] on input "(1) Like new" at bounding box center [307, 109] width 13 height 13
radio input "true"
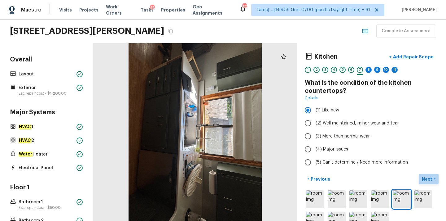
click at [426, 178] on p "Next" at bounding box center [428, 179] width 12 height 6
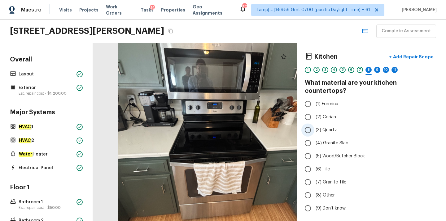
click at [318, 127] on span "(3) Quartz" at bounding box center [326, 130] width 21 height 6
click at [314, 123] on input "(3) Quartz" at bounding box center [307, 129] width 13 height 13
radio input "true"
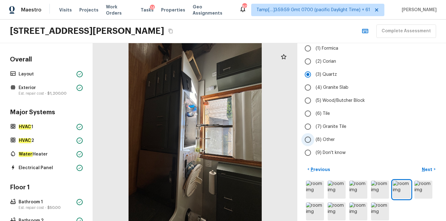
scroll to position [55, 0]
click at [427, 166] on p "Next" at bounding box center [428, 169] width 12 height 6
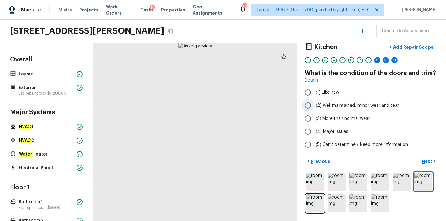
click at [317, 102] on span "(2) Well maintained, minor wear and tear" at bounding box center [357, 105] width 83 height 6
click at [314, 102] on input "(2) Well maintained, minor wear and tear" at bounding box center [307, 105] width 13 height 13
radio input "true"
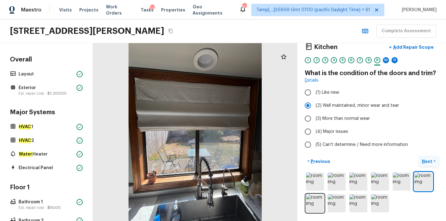
click at [429, 158] on p "Next" at bounding box center [428, 161] width 12 height 6
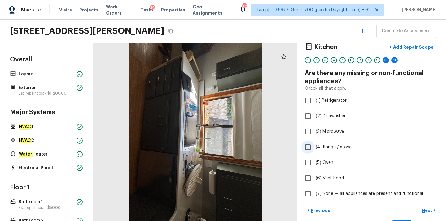
scroll to position [40, 0]
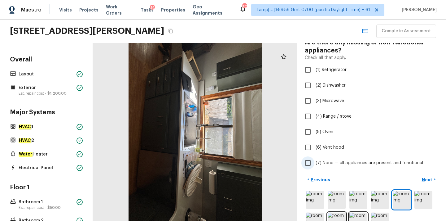
click at [331, 161] on span "(7) None — all appliances are present and functional" at bounding box center [370, 163] width 108 height 6
click at [314, 161] on input "(7) None — all appliances are present and functional" at bounding box center [307, 162] width 13 height 13
checkbox input "true"
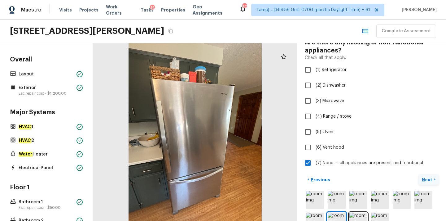
click at [429, 180] on p "Next" at bounding box center [428, 179] width 12 height 6
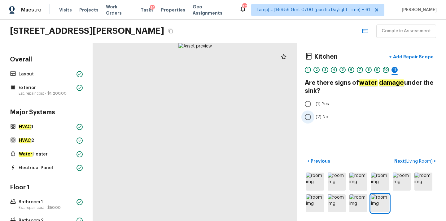
click at [324, 116] on span "(2) No" at bounding box center [322, 117] width 13 height 6
click at [314, 116] on input "(2) No" at bounding box center [307, 116] width 13 height 13
radio input "true"
click at [398, 160] on p "Next ( Living Room )" at bounding box center [414, 161] width 40 height 7
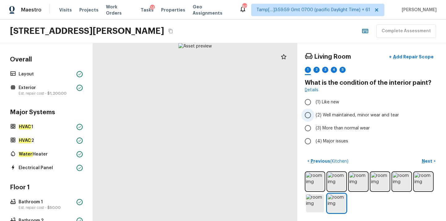
click at [327, 112] on span "(2) Well maintained, minor wear and tear" at bounding box center [357, 115] width 83 height 6
click at [314, 112] on input "(2) Well maintained, minor wear and tear" at bounding box center [307, 114] width 13 height 13
radio input "true"
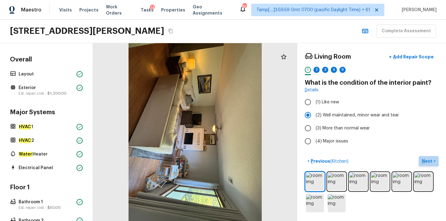
click at [429, 161] on p "Next" at bounding box center [428, 161] width 12 height 6
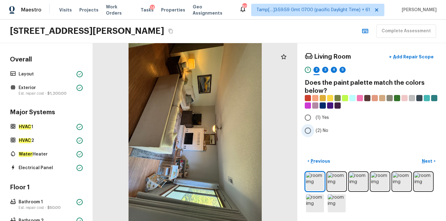
click at [314, 134] on label "(2) No" at bounding box center [367, 130] width 132 height 13
click at [314, 134] on input "(2) No" at bounding box center [307, 130] width 13 height 13
radio input "true"
click at [425, 161] on p "Next" at bounding box center [428, 161] width 12 height 6
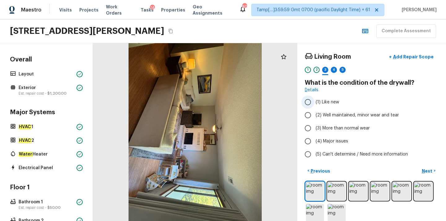
click at [329, 105] on label "(1) Like new" at bounding box center [367, 101] width 132 height 13
click at [314, 105] on input "(1) Like new" at bounding box center [307, 101] width 13 height 13
radio input "true"
click at [425, 169] on p "Next" at bounding box center [428, 171] width 12 height 6
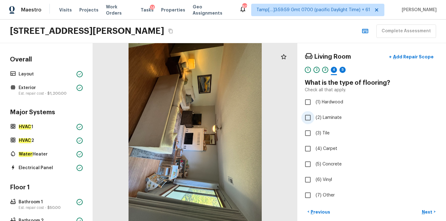
click at [329, 118] on span "(2) Laminate" at bounding box center [329, 117] width 26 height 6
click at [314, 118] on input "(2) Laminate" at bounding box center [307, 117] width 13 height 13
checkbox input "true"
click at [427, 211] on p "Next" at bounding box center [428, 212] width 12 height 6
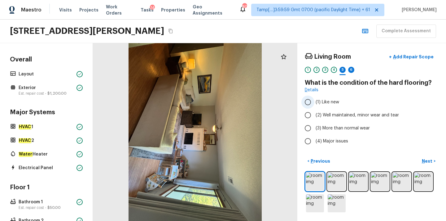
click at [336, 104] on span "(1) Like new" at bounding box center [328, 102] width 24 height 6
click at [314, 104] on input "(1) Like new" at bounding box center [307, 101] width 13 height 13
radio input "true"
click at [423, 160] on p "Next" at bounding box center [428, 161] width 12 height 6
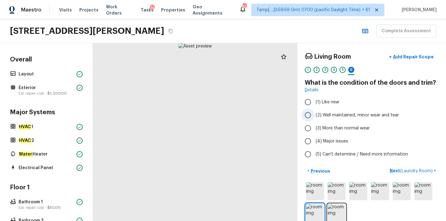
click at [331, 112] on span "(2) Well maintained, minor wear and tear" at bounding box center [357, 115] width 83 height 6
click at [314, 112] on input "(2) Well maintained, minor wear and tear" at bounding box center [307, 114] width 13 height 13
radio input "true"
click at [389, 169] on button "Next ( Laundry Room ) >" at bounding box center [412, 170] width 51 height 10
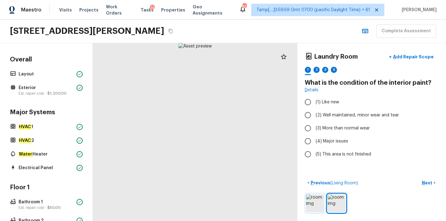
click at [312, 207] on img at bounding box center [315, 203] width 18 height 18
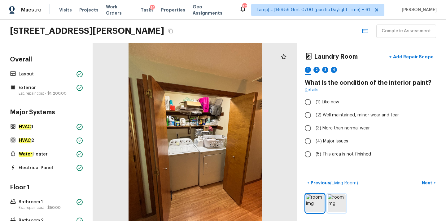
click at [335, 204] on img at bounding box center [337, 203] width 18 height 18
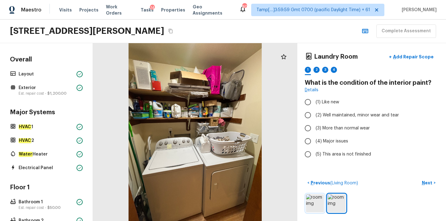
click at [314, 201] on img at bounding box center [315, 203] width 18 height 18
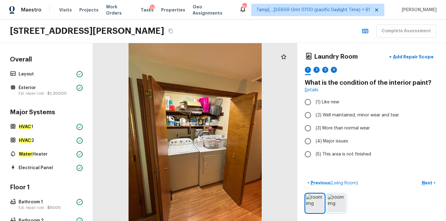
click at [335, 201] on img at bounding box center [337, 203] width 18 height 18
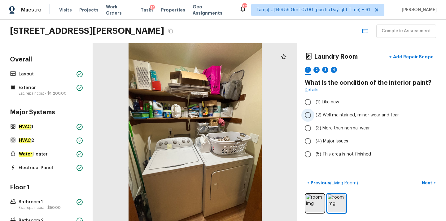
click at [331, 114] on span "(2) Well maintained, minor wear and tear" at bounding box center [357, 115] width 83 height 6
click at [314, 114] on input "(2) Well maintained, minor wear and tear" at bounding box center [307, 114] width 13 height 13
radio input "true"
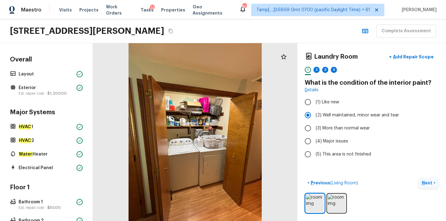
click at [425, 181] on p "Next" at bounding box center [428, 182] width 12 height 6
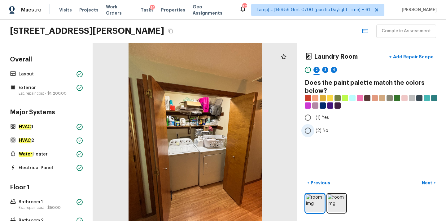
click at [316, 128] on span "(2) No" at bounding box center [322, 130] width 13 height 6
click at [314, 128] on input "(2) No" at bounding box center [307, 130] width 13 height 13
radio input "true"
click at [428, 182] on p "Next" at bounding box center [428, 182] width 12 height 6
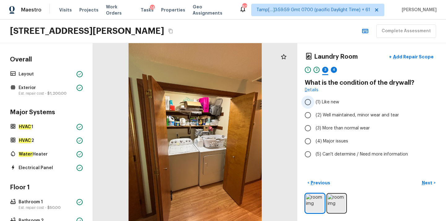
click at [327, 104] on span "(1) Like new" at bounding box center [328, 102] width 24 height 6
click at [314, 104] on input "(1) Like new" at bounding box center [307, 101] width 13 height 13
radio input "true"
click at [424, 179] on p "Next" at bounding box center [428, 182] width 12 height 6
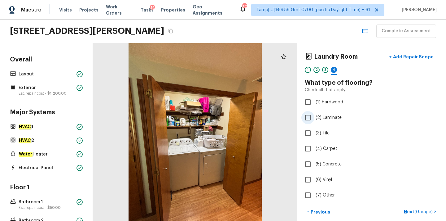
click at [325, 118] on span "(2) Laminate" at bounding box center [329, 117] width 26 height 6
click at [314, 118] on input "(2) Laminate" at bounding box center [307, 117] width 13 height 13
checkbox input "true"
click at [432, 212] on p "Next" at bounding box center [428, 212] width 12 height 6
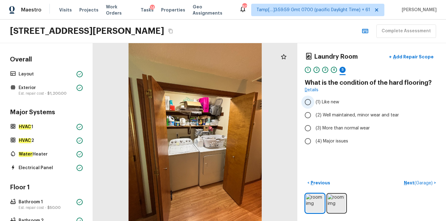
click at [326, 104] on span "(1) Like new" at bounding box center [328, 102] width 24 height 6
click at [314, 104] on input "(1) Like new" at bounding box center [307, 101] width 13 height 13
radio input "true"
click at [408, 181] on p "Next ( Garage )" at bounding box center [419, 182] width 30 height 7
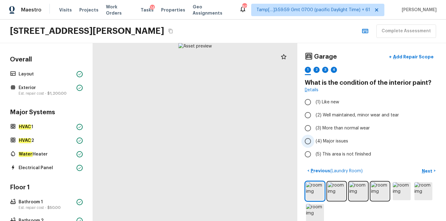
scroll to position [10, 0]
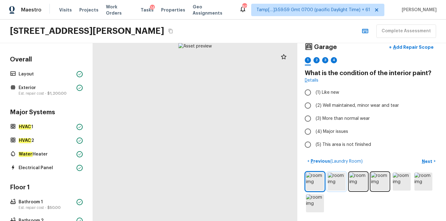
click at [335, 177] on img at bounding box center [337, 181] width 18 height 18
click at [357, 181] on img at bounding box center [359, 181] width 18 height 18
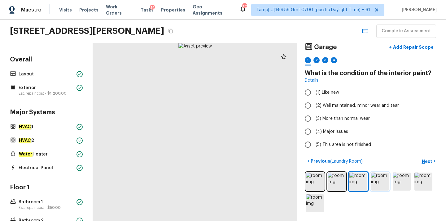
click at [376, 181] on img at bounding box center [380, 181] width 18 height 18
click at [396, 182] on img at bounding box center [402, 181] width 18 height 18
click at [420, 183] on img at bounding box center [424, 181] width 18 height 18
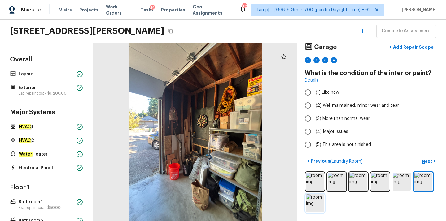
click at [315, 201] on img at bounding box center [315, 203] width 18 height 18
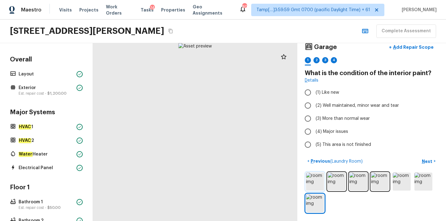
click at [318, 186] on img at bounding box center [315, 181] width 18 height 18
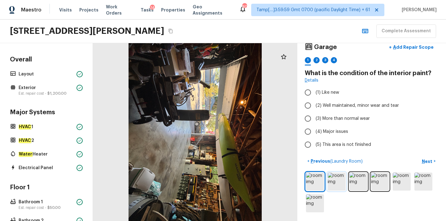
click at [338, 182] on img at bounding box center [337, 181] width 18 height 18
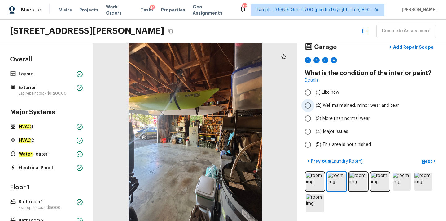
click at [345, 108] on span "(2) Well maintained, minor wear and tear" at bounding box center [357, 105] width 83 height 6
click at [314, 108] on input "(2) Well maintained, minor wear and tear" at bounding box center [307, 105] width 13 height 13
radio input "true"
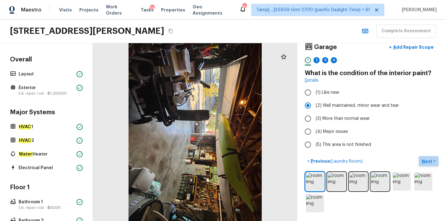
click at [428, 160] on p "Next" at bounding box center [428, 161] width 12 height 6
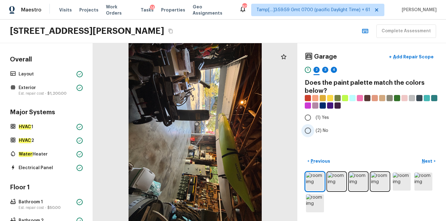
click at [319, 128] on span "(2) No" at bounding box center [322, 130] width 13 height 6
click at [314, 128] on input "(2) No" at bounding box center [307, 130] width 13 height 13
radio input "true"
click at [428, 161] on p "Next" at bounding box center [428, 161] width 12 height 6
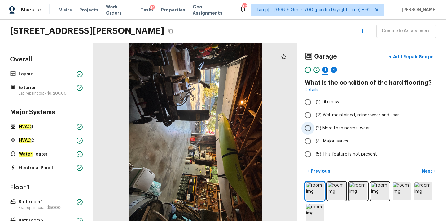
click at [336, 128] on span "(3) More than normal wear" at bounding box center [343, 128] width 54 height 6
click at [314, 128] on input "(3) More than normal wear" at bounding box center [307, 127] width 13 height 13
radio input "true"
click at [333, 141] on span "(4) Major issues" at bounding box center [332, 141] width 33 height 6
click at [314, 141] on input "(4) Major issues" at bounding box center [307, 140] width 13 height 13
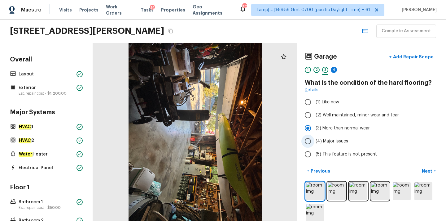
radio input "true"
click at [425, 169] on p "Next" at bounding box center [428, 171] width 12 height 6
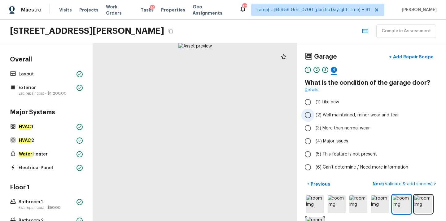
click at [338, 114] on span "(2) Well maintained, minor wear and tear" at bounding box center [357, 115] width 83 height 6
click at [314, 114] on input "(2) Well maintained, minor wear and tear" at bounding box center [307, 114] width 13 height 13
radio input "true"
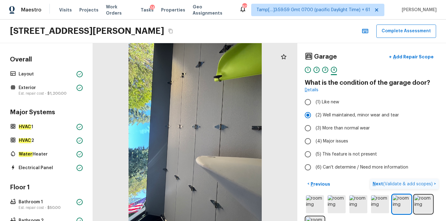
click at [380, 183] on p "Next ( Validate & add scopes )" at bounding box center [403, 183] width 61 height 7
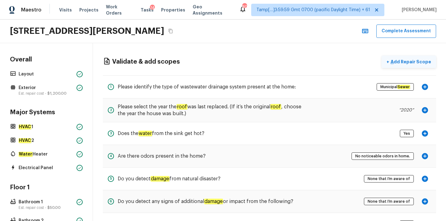
click at [409, 63] on p "Add Repair Scope" at bounding box center [410, 62] width 42 height 6
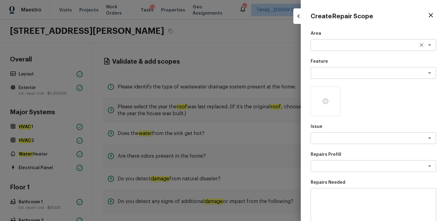
click at [323, 46] on textarea at bounding box center [365, 45] width 103 height 6
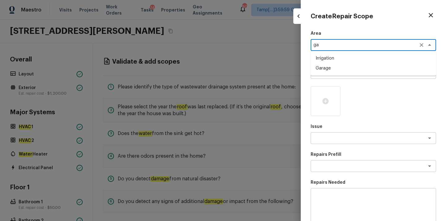
click at [322, 66] on li "Garage" at bounding box center [373, 68] width 125 height 10
type textarea "Garage"
click at [324, 72] on textarea at bounding box center [365, 73] width 103 height 6
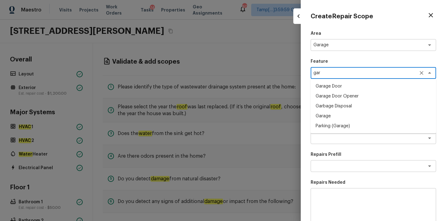
click at [329, 114] on li "Garage" at bounding box center [373, 116] width 125 height 10
type textarea "Garage"
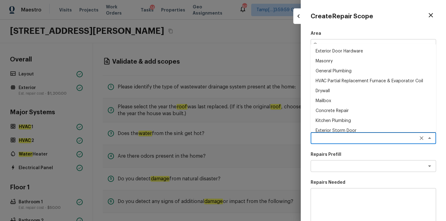
click at [331, 137] on textarea at bounding box center [365, 138] width 103 height 6
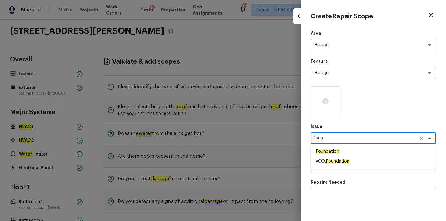
click at [334, 159] on em "Foundation" at bounding box center [338, 161] width 24 height 5
type textarea "ACQ: Foundation"
click at [336, 166] on textarea at bounding box center [365, 166] width 103 height 6
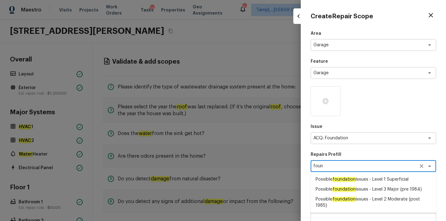
click at [336, 180] on em "foundation" at bounding box center [344, 179] width 24 height 5
type textarea "Possible foundation issues - Level 1 Superficial"
type textarea "Possible foundation issues - Level 1 - Superficial. Disclaimer: This is NOT a t…"
type input "$999.00"
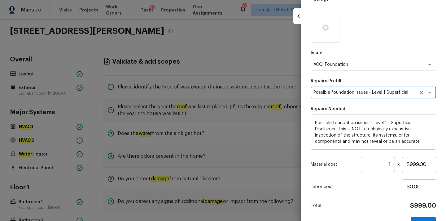
scroll to position [74, 0]
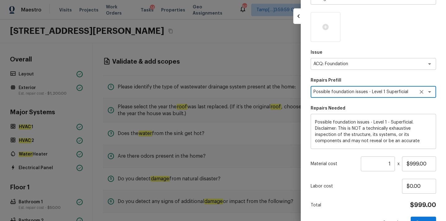
click at [392, 91] on textarea "Possible foundation issues - Level 1 Superficial" at bounding box center [365, 92] width 103 height 6
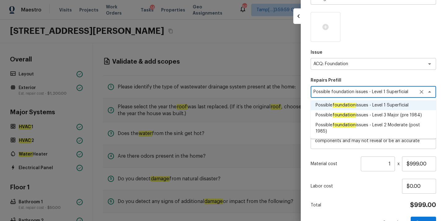
click at [386, 124] on span "Possible foundation issues - Level 2 Moderate (post 1985)" at bounding box center [374, 128] width 116 height 12
type textarea "Possible foundation issues - Level 2 Moderate (post 1985)"
type textarea "Possible foundation issues - Level 2 Moderate: Disclaimer: This is NOT a techni…"
type input "$5,000.00"
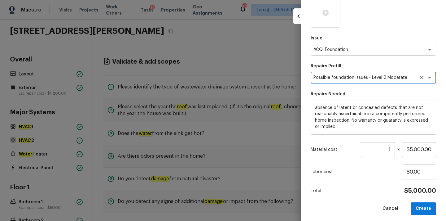
scroll to position [92, 0]
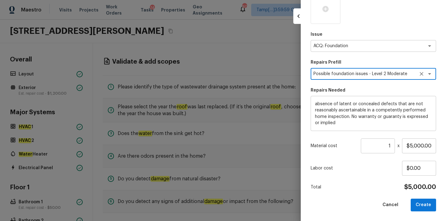
click at [407, 74] on textarea "Possible foundation issues - Level 2 Moderate (post 1985)" at bounding box center [365, 74] width 103 height 6
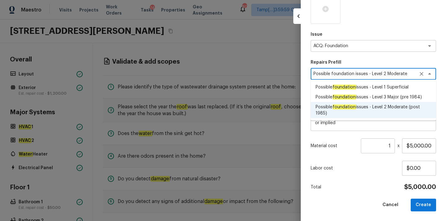
click at [393, 94] on span "Possible foundation issues - Level 3 Major (pre 1984)" at bounding box center [369, 97] width 106 height 6
type textarea "Possible foundation issues - Level 3 Major (pre 1984)"
type textarea "Possible foundation issues - Level 3 Major: Disclaimer: This is NOT a technical…"
type input "$15,000.00"
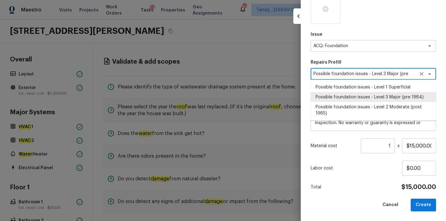
click at [392, 73] on textarea "Possible foundation issues - Level 3 Major (pre 1984)" at bounding box center [365, 74] width 103 height 6
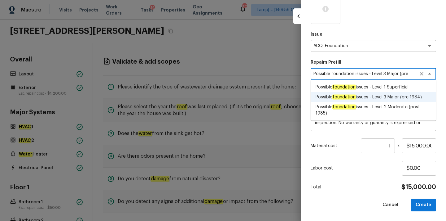
click at [385, 107] on span "Possible foundation issues - Level 2 Moderate (post 1985)" at bounding box center [374, 110] width 116 height 12
type textarea "Possible foundation issues - Level 2 Moderate (post 1985)"
type textarea "Possible foundation issues - Level 2 Moderate: Disclaimer: This is NOT a techni…"
type input "$5,000.00"
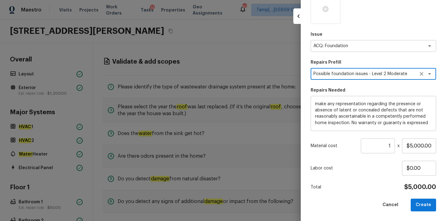
scroll to position [37, 0]
click at [398, 73] on textarea "Possible foundation issues - Level 2 Moderate (post 1985)" at bounding box center [365, 74] width 103 height 6
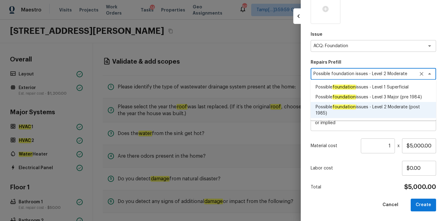
click at [379, 96] on span "Possible foundation issues - Level 3 Major (pre 1984)" at bounding box center [369, 97] width 106 height 6
type textarea "Possible foundation issues - Level 3 Major (pre 1984)"
type textarea "Possible foundation issues - Level 3 Major: Disclaimer: This is NOT a technical…"
type input "$15,000.00"
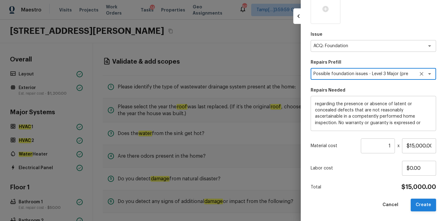
type textarea "Possible foundation issues - Level 3 Major (pre 1984)"
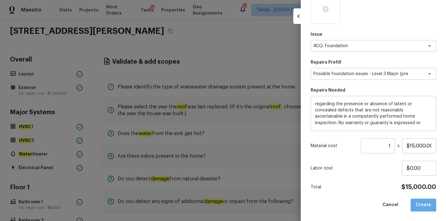
click at [418, 200] on button "Create" at bounding box center [423, 204] width 25 height 13
type input "$0.00"
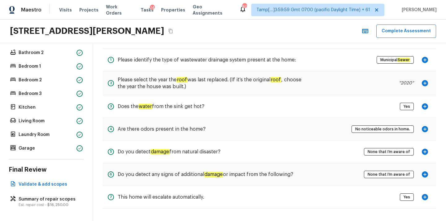
scroll to position [0, 0]
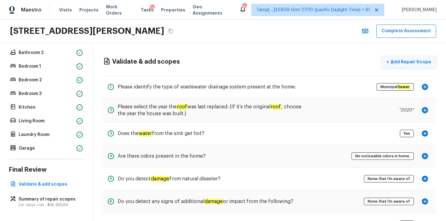
click at [408, 63] on p "Add Repair Scope" at bounding box center [410, 62] width 42 height 6
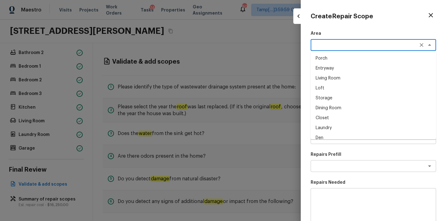
click at [323, 42] on textarea at bounding box center [365, 45] width 103 height 6
click at [334, 56] on li "Interior Overall" at bounding box center [373, 58] width 125 height 10
click at [332, 68] on div "x ​" at bounding box center [373, 73] width 125 height 12
type textarea "Interior Overall"
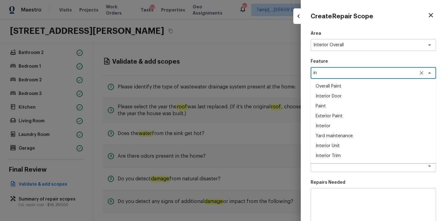
type textarea "i"
click at [342, 89] on li "Overall Paint" at bounding box center [373, 86] width 125 height 10
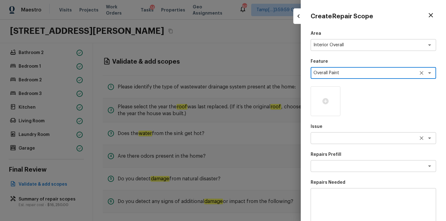
type textarea "Overall Paint"
click at [330, 138] on textarea at bounding box center [365, 138] width 103 height 6
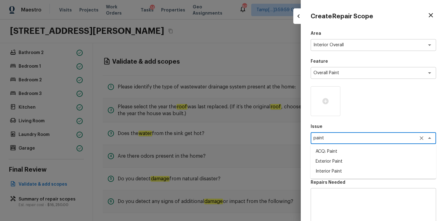
click at [332, 150] on li "ACQ: Paint" at bounding box center [373, 151] width 125 height 10
type textarea "ACQ: Paint"
click at [326, 165] on textarea at bounding box center [365, 166] width 103 height 6
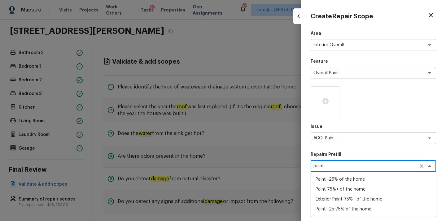
click at [335, 177] on li "Paint ~25% of the home" at bounding box center [373, 179] width 125 height 10
type textarea "Paint ~25% of the home"
type textarea "Acquisition Scope: ~25% of the home needs interior paint"
type input "$0.48"
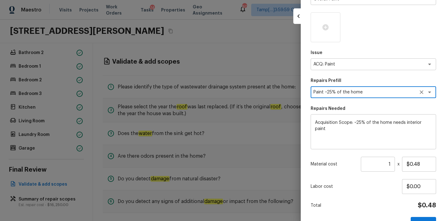
scroll to position [92, 0]
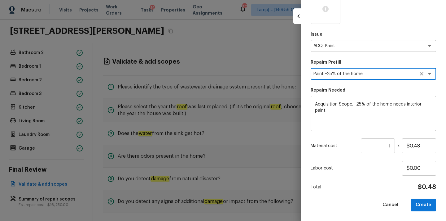
type textarea "Paint ~25% of the home"
click at [380, 143] on input "1" at bounding box center [378, 145] width 34 height 15
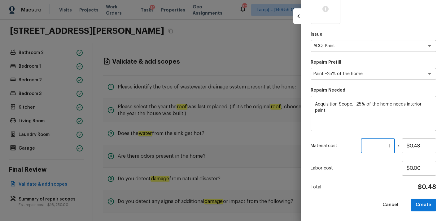
click at [380, 143] on input "1" at bounding box center [378, 145] width 34 height 15
type input "1120"
click at [422, 201] on button "Create" at bounding box center [423, 204] width 25 height 13
type input "1"
type input "$0.00"
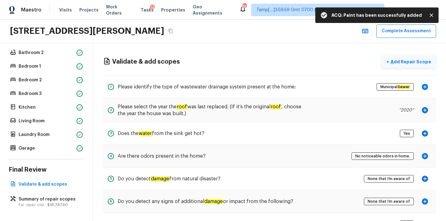
click at [401, 61] on p "Add Repair Scope" at bounding box center [410, 62] width 42 height 6
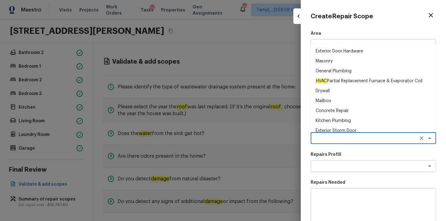
click at [323, 141] on textarea at bounding box center [365, 138] width 103 height 6
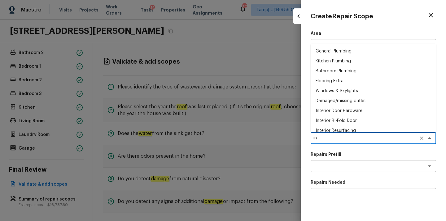
type textarea "i"
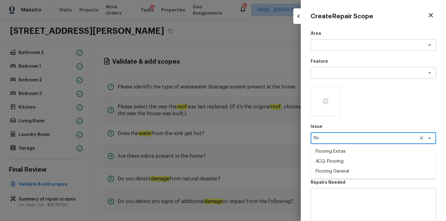
click at [333, 162] on li "ACQ: Flooring" at bounding box center [373, 161] width 125 height 10
type textarea "ACQ: Flooring"
click at [332, 169] on textarea at bounding box center [365, 166] width 103 height 6
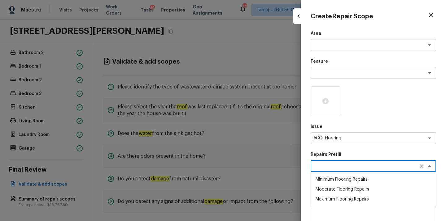
click at [332, 176] on li "Minimum Flooring Repairs" at bounding box center [373, 179] width 125 height 10
type textarea "Minimum Flooring Repairs"
type textarea "Acquisition Scope: Minimum flooring repairs"
type input "$0.20"
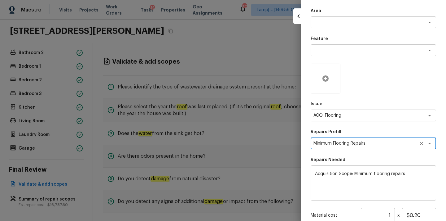
scroll to position [0, 0]
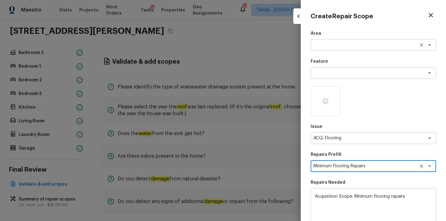
click at [343, 46] on textarea at bounding box center [365, 45] width 103 height 6
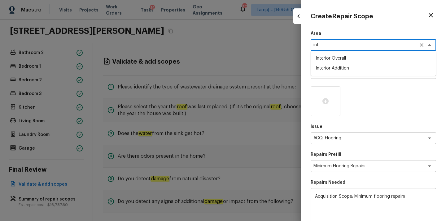
click at [345, 57] on li "Interior Overall" at bounding box center [373, 58] width 125 height 10
type textarea "Interior Overall"
click at [336, 70] on textarea at bounding box center [365, 73] width 103 height 6
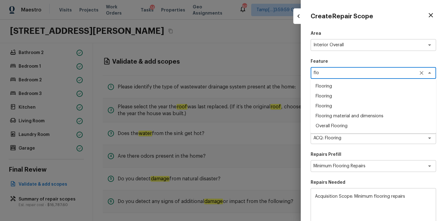
click at [334, 92] on li "Flooring" at bounding box center [373, 96] width 125 height 10
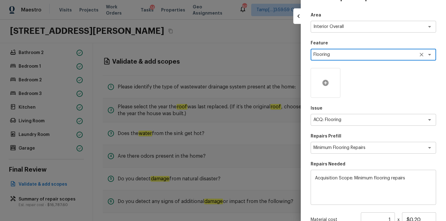
scroll to position [36, 0]
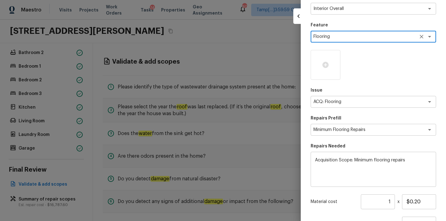
type textarea "Flooring"
click at [376, 200] on input "1" at bounding box center [378, 201] width 34 height 15
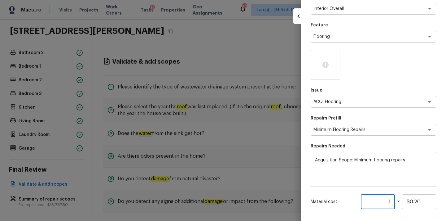
click at [376, 200] on input "1" at bounding box center [378, 201] width 34 height 15
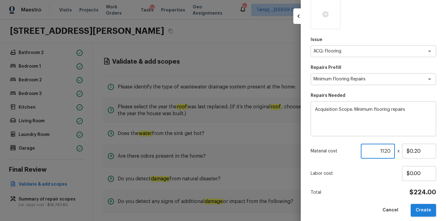
type input "1120"
click at [426, 211] on button "Create" at bounding box center [423, 210] width 25 height 13
type input "1"
type input "$0.00"
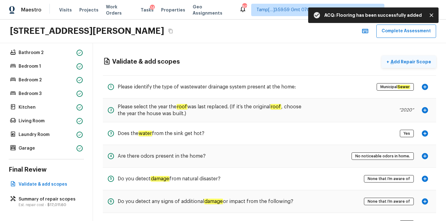
click at [403, 63] on p "Add Repair Scope" at bounding box center [410, 62] width 42 height 6
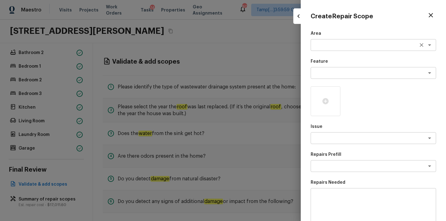
click at [339, 47] on textarea at bounding box center [365, 45] width 103 height 6
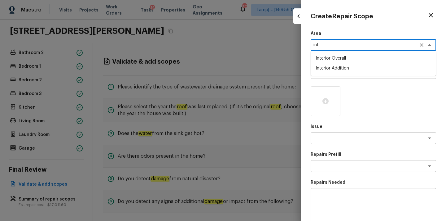
click at [337, 69] on li "Interior Addition" at bounding box center [373, 68] width 125 height 10
click at [332, 141] on div "x ​" at bounding box center [373, 138] width 125 height 12
type textarea "Interior Addition"
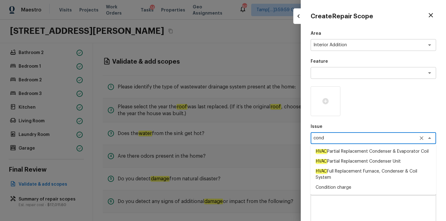
click at [336, 186] on li "Condition charge" at bounding box center [373, 187] width 125 height 10
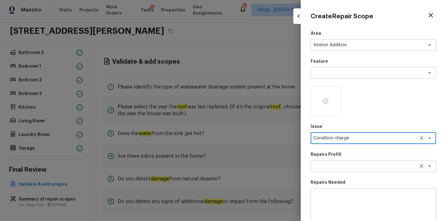
type textarea "Condition charge"
click at [333, 165] on textarea at bounding box center [365, 166] width 103 height 6
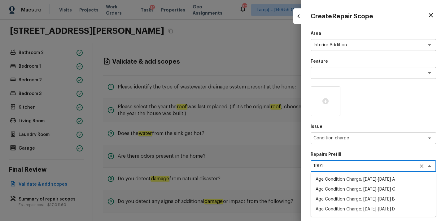
click at [370, 198] on li "Age Condition Charge: [DATE]-[DATE] B" at bounding box center [373, 199] width 125 height 10
type textarea "Age Condition Charge: [DATE]-[DATE] B"
type input "$1.00"
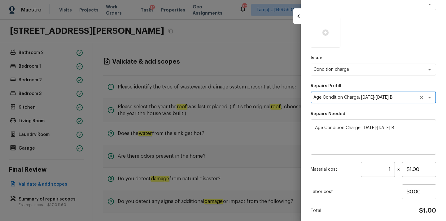
scroll to position [82, 0]
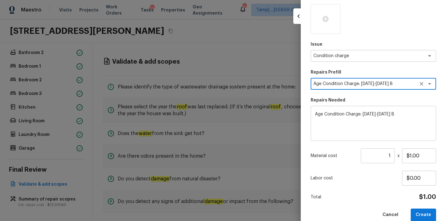
type textarea "Age Condition Charge: [DATE]-[DATE] B"
click at [388, 158] on input "1" at bounding box center [378, 155] width 34 height 15
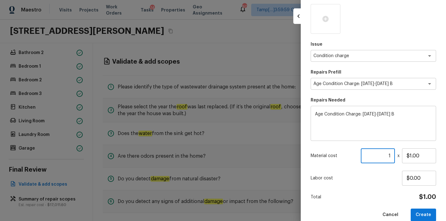
click at [388, 158] on input "1" at bounding box center [378, 155] width 34 height 15
click at [415, 155] on input "$1.00" at bounding box center [419, 155] width 34 height 15
type input "$2,000.00"
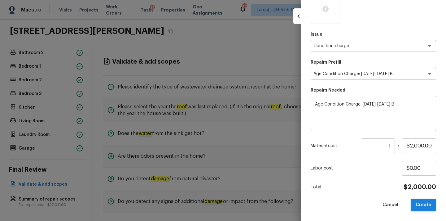
click at [426, 202] on button "Create" at bounding box center [423, 204] width 25 height 13
type input "$0.00"
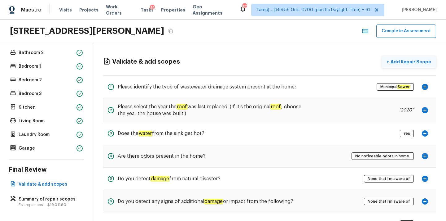
click at [411, 63] on p "Add Repair Scope" at bounding box center [410, 62] width 42 height 6
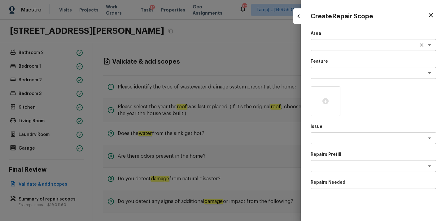
click at [328, 45] on textarea at bounding box center [365, 45] width 103 height 6
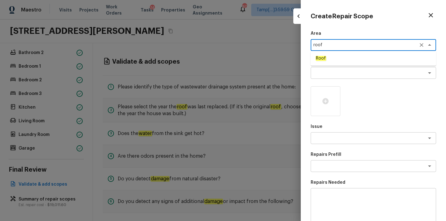
click at [326, 59] on li "Roof" at bounding box center [373, 58] width 125 height 10
click at [326, 76] on div "x ​" at bounding box center [373, 73] width 125 height 12
type textarea "Roof"
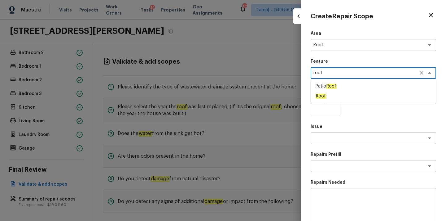
click at [323, 97] on em "Roof" at bounding box center [321, 96] width 11 height 5
type textarea "Roof"
click at [331, 140] on textarea at bounding box center [365, 138] width 103 height 6
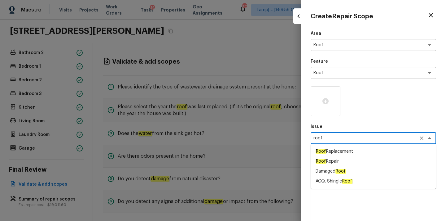
click at [326, 180] on span "ACQ: Shingle Roof" at bounding box center [334, 181] width 37 height 6
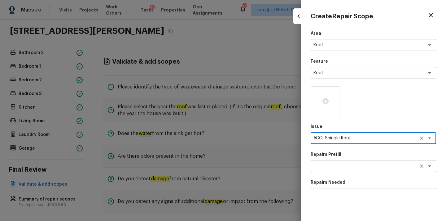
type textarea "ACQ: Shingle Roof"
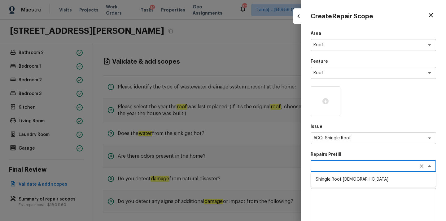
click at [333, 167] on textarea at bounding box center [365, 166] width 103 height 6
click at [328, 196] on textarea at bounding box center [373, 205] width 117 height 25
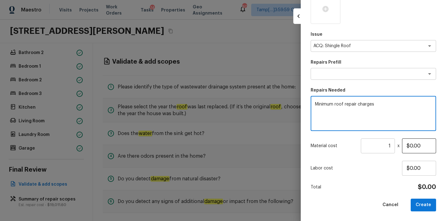
type textarea "Minimum roof repair charges"
click at [411, 145] on input "$0.00" at bounding box center [419, 145] width 34 height 15
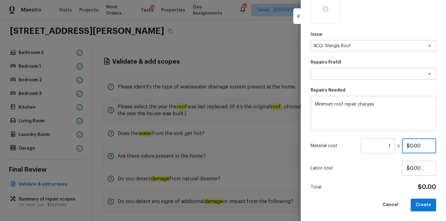
click at [411, 145] on input "$0.00" at bounding box center [419, 145] width 34 height 15
click at [425, 199] on button "Create" at bounding box center [423, 204] width 25 height 13
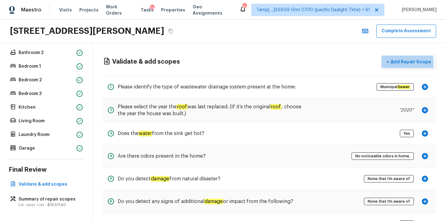
click at [399, 64] on p "Add Repair Scope" at bounding box center [410, 62] width 42 height 6
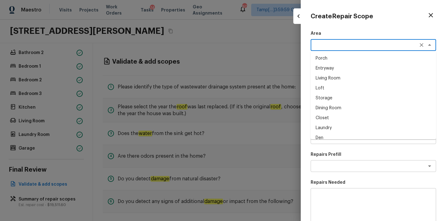
click at [323, 45] on textarea at bounding box center [365, 45] width 103 height 6
click at [329, 57] on li "Exterior Overall" at bounding box center [373, 58] width 125 height 10
click at [330, 75] on textarea at bounding box center [365, 73] width 103 height 6
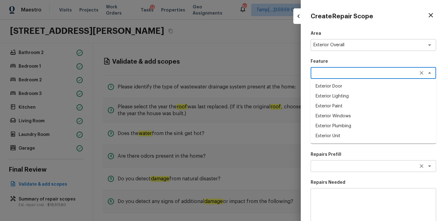
click at [345, 165] on textarea at bounding box center [365, 166] width 103 height 6
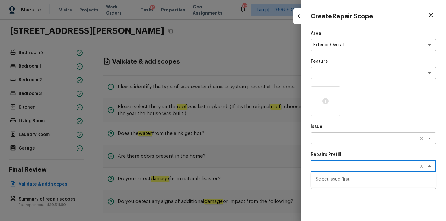
click at [345, 139] on textarea at bounding box center [365, 138] width 103 height 6
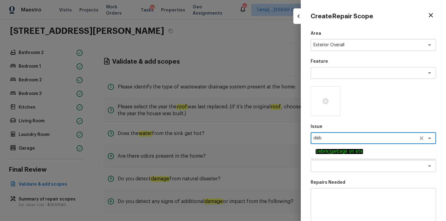
click at [350, 147] on li "Debris/garbage on site" at bounding box center [373, 151] width 125 height 10
click at [349, 165] on textarea at bounding box center [365, 166] width 103 height 6
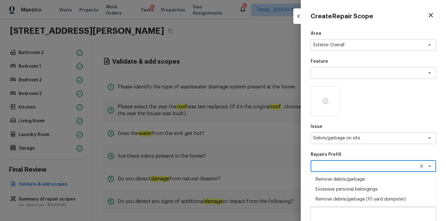
click at [346, 179] on li "Remove debris/garbage" at bounding box center [373, 179] width 125 height 10
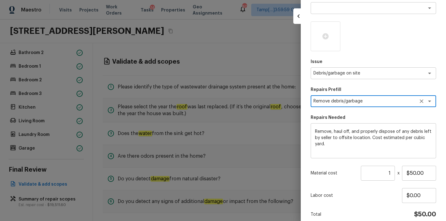
scroll to position [74, 0]
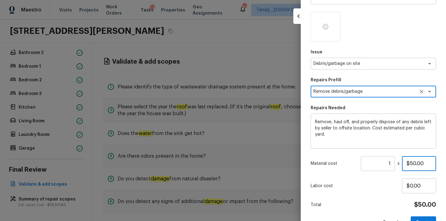
click at [411, 163] on input "$50.00" at bounding box center [419, 163] width 34 height 15
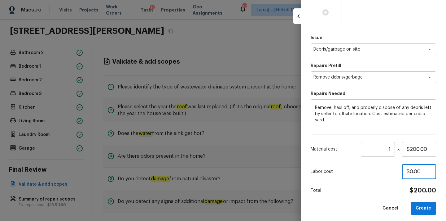
scroll to position [92, 0]
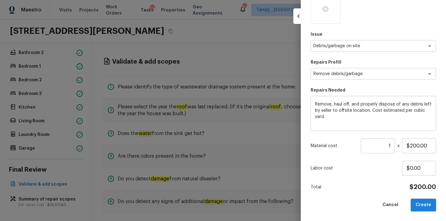
click at [431, 207] on button "Create" at bounding box center [423, 204] width 25 height 13
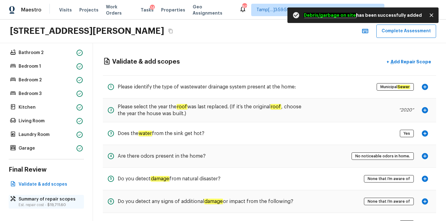
click at [52, 199] on p "Summary of repair scopes" at bounding box center [50, 199] width 62 height 6
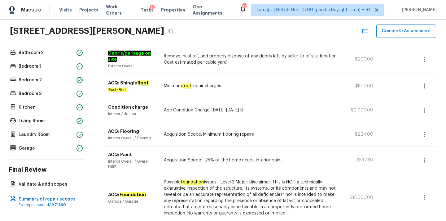
scroll to position [144, 0]
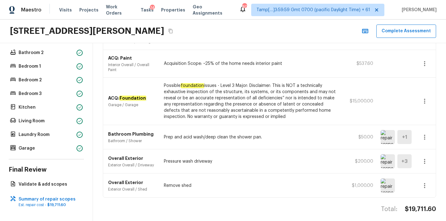
click at [386, 131] on img at bounding box center [388, 137] width 14 height 14
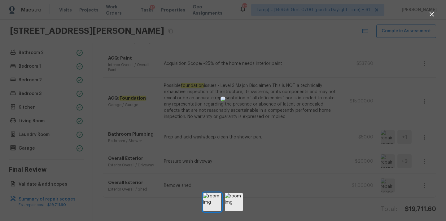
click at [433, 14] on icon "button" at bounding box center [431, 14] width 7 height 7
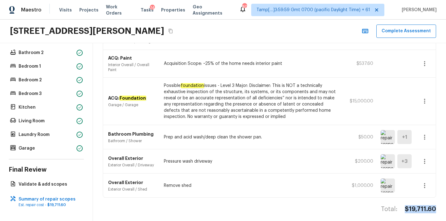
copy h4 "$19,711.60"
drag, startPoint x: 406, startPoint y: 204, endPoint x: 436, endPoint y: 203, distance: 30.7
click at [436, 203] on div "Summary of repair scopes + Add Repair Scope Sort Newest first newestFirst ​ Deb…" at bounding box center [269, 132] width 353 height 178
click at [423, 98] on icon "button" at bounding box center [424, 100] width 7 height 7
click at [419, 114] on li "Edit" at bounding box center [426, 114] width 29 height 19
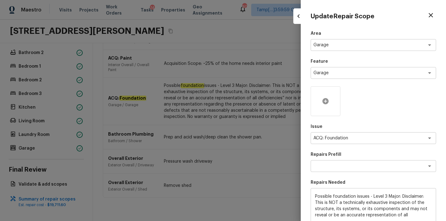
click at [324, 101] on icon at bounding box center [326, 101] width 6 height 6
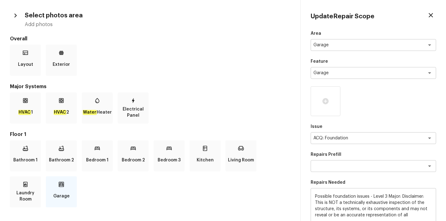
click at [55, 189] on div "Garage" at bounding box center [61, 191] width 31 height 31
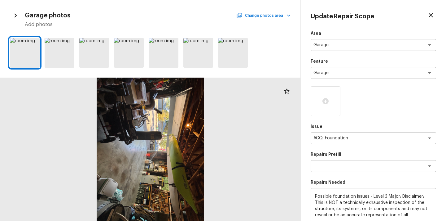
click at [135, 132] on div at bounding box center [150, 148] width 301 height 143
click at [32, 43] on icon at bounding box center [34, 43] width 6 height 6
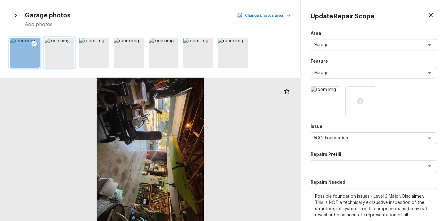
click at [67, 45] on icon at bounding box center [69, 43] width 6 height 6
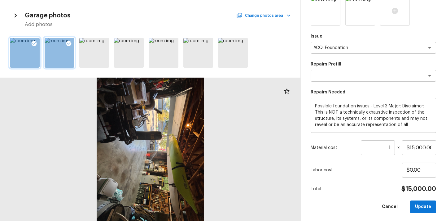
scroll to position [92, 0]
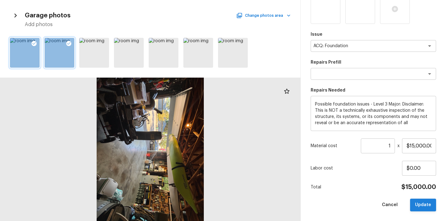
click at [417, 201] on button "Update" at bounding box center [423, 204] width 26 height 13
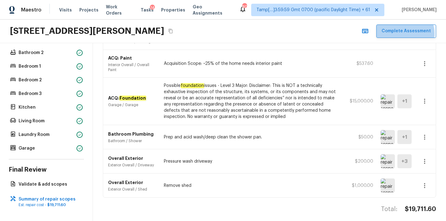
click at [407, 33] on button "Complete Assessment" at bounding box center [406, 30] width 60 height 13
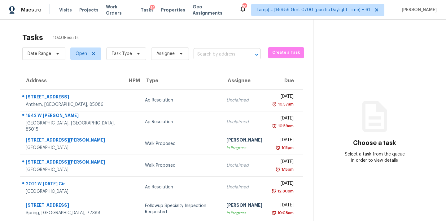
click at [216, 54] on input "text" at bounding box center [219, 55] width 50 height 10
paste input "[STREET_ADDRESS]"
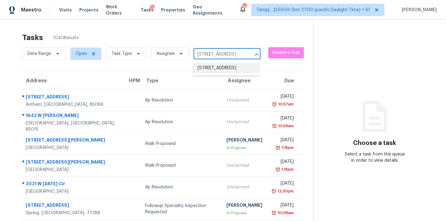
click at [217, 67] on li "[STREET_ADDRESS]" at bounding box center [226, 68] width 67 height 10
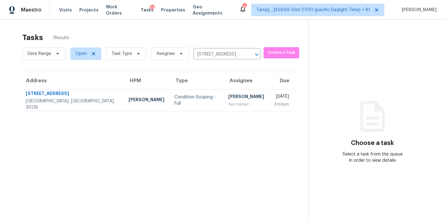
click at [228, 102] on div "Not Started" at bounding box center [246, 104] width 36 height 6
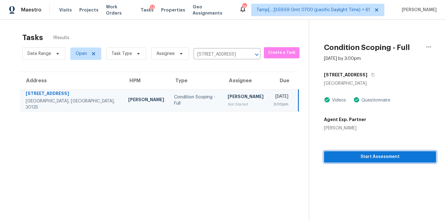
click at [365, 154] on span "Start Assessment" at bounding box center [380, 157] width 102 height 8
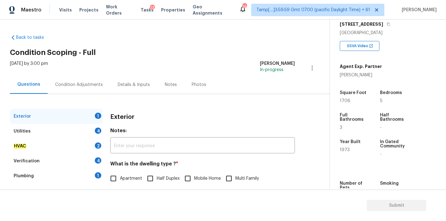
scroll to position [103, 0]
click at [388, 26] on button "button" at bounding box center [389, 25] width 6 height 6
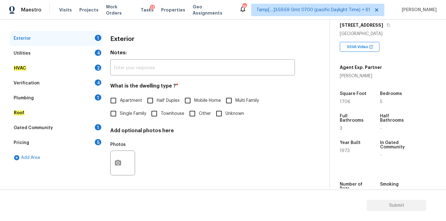
click at [127, 118] on label "Single Family" at bounding box center [126, 113] width 39 height 13
click at [120, 118] on input "Single Family" at bounding box center [113, 113] width 13 height 13
click at [56, 83] on div "Verification 4" at bounding box center [56, 83] width 93 height 15
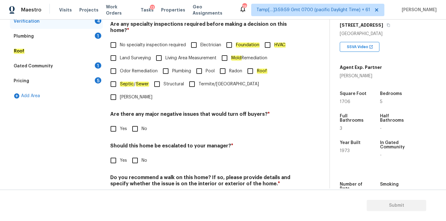
scroll to position [152, 0]
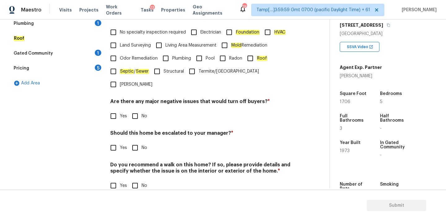
click at [121, 144] on span "Yes" at bounding box center [123, 147] width 7 height 7
click at [120, 141] on input "Yes" at bounding box center [113, 147] width 13 height 13
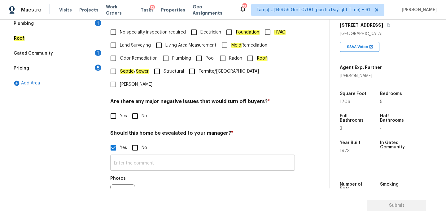
click at [134, 156] on input "text" at bounding box center [202, 163] width 185 height 15
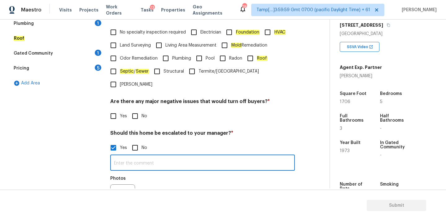
paste input "this home is in one of the best areas of [GEOGRAPHIC_DATA] - overlooking the la…"
click at [114, 156] on input "this home is in one of the best areas of [GEOGRAPHIC_DATA] - overlooking the la…" at bounding box center [202, 163] width 185 height 15
paste input "This is ALA / kitchen table property, needs review. Hence, escalated to MM."
drag, startPoint x: 137, startPoint y: 150, endPoint x: 165, endPoint y: 151, distance: 28.5
click at [165, 156] on input "This is ALA / kitchen table property, needs review. Hence, escalated to MM.this…" at bounding box center [202, 163] width 185 height 15
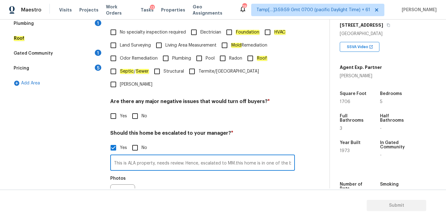
click at [211, 156] on input "This is ALA property, needs review. Hence, escalated to MM.this home is in one …" at bounding box center [202, 163] width 185 height 15
drag, startPoint x: 146, startPoint y: 150, endPoint x: 152, endPoint y: 149, distance: 6.2
click at [152, 156] on input "This is ALA property, needs review. Hence, escalated to MM.this home is in one …" at bounding box center [202, 163] width 185 height 15
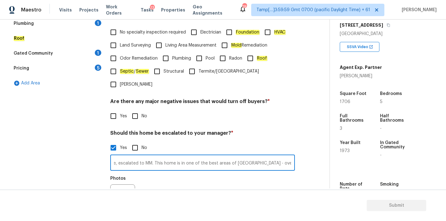
scroll to position [0, 92]
drag, startPoint x: 155, startPoint y: 149, endPoint x: 308, endPoint y: 162, distance: 153.9
click at [308, 162] on div "Exterior Utilities 4 HVAC 2 Verification 4 Plumbing 1 Roof Gated Community 1 Pr…" at bounding box center [162, 107] width 305 height 301
click at [157, 156] on input "This is ALA property, needs review. Hence, escalated to MM." at bounding box center [202, 163] width 185 height 15
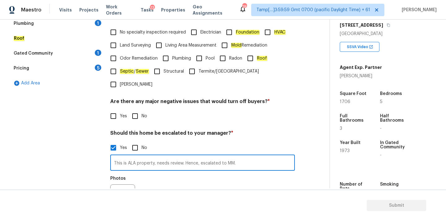
paste input "This home is in one of the best areas of [GEOGRAPHIC_DATA] - overlooking the la…"
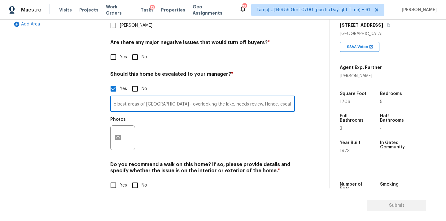
click at [138, 178] on input "No" at bounding box center [135, 184] width 13 height 13
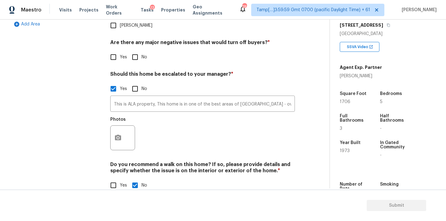
click at [138, 51] on input "No" at bounding box center [135, 57] width 13 height 13
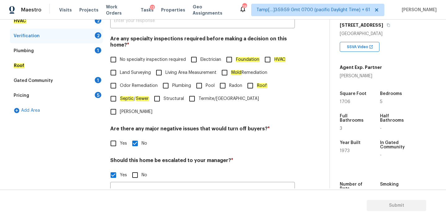
click at [138, 58] on span "No specialty inspection required" at bounding box center [153, 59] width 66 height 7
click at [120, 58] on input "No specialty inspection required" at bounding box center [113, 59] width 13 height 13
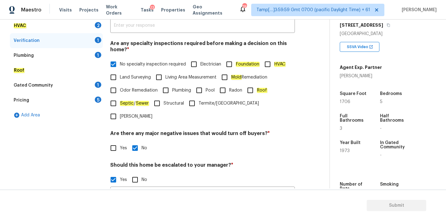
click at [90, 58] on div "Plumbing 1" at bounding box center [56, 55] width 93 height 15
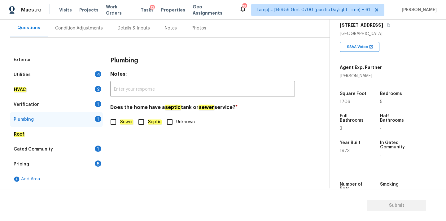
scroll to position [56, 0]
click at [115, 123] on input "Sewer" at bounding box center [113, 121] width 13 height 13
click at [84, 150] on div "Gated Community 1" at bounding box center [56, 149] width 93 height 15
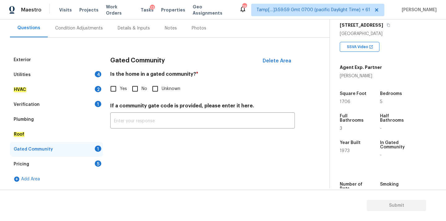
click at [130, 90] on input "No" at bounding box center [135, 88] width 13 height 13
click at [92, 161] on div "Pricing 5" at bounding box center [56, 163] width 93 height 15
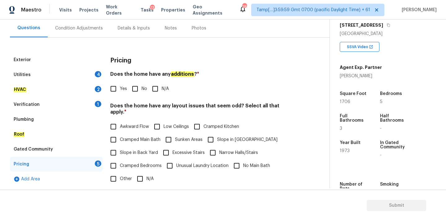
click at [141, 90] on input "No" at bounding box center [135, 88] width 13 height 13
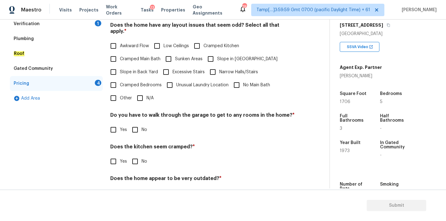
scroll to position [151, 0]
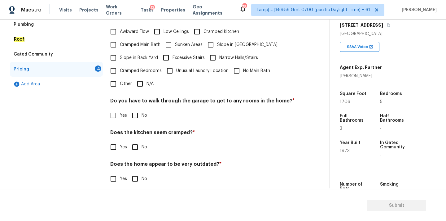
click at [143, 82] on input "N/A" at bounding box center [140, 83] width 13 height 13
click at [139, 118] on input "No" at bounding box center [135, 115] width 13 height 13
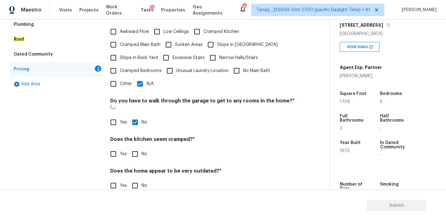
click at [137, 149] on div "Pricing Does the home have any additions ? * Yes No N/A Does the home have any …" at bounding box center [202, 79] width 185 height 242
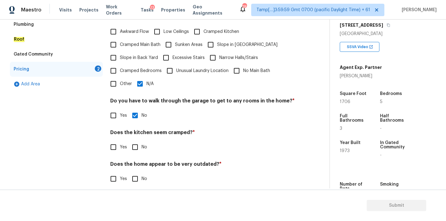
click at [137, 142] on input "No" at bounding box center [135, 146] width 13 height 13
click at [137, 174] on input "No" at bounding box center [135, 179] width 13 height 13
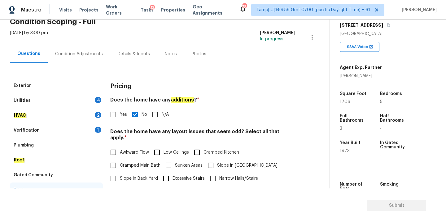
scroll to position [21, 0]
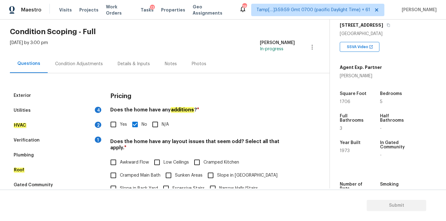
click at [89, 138] on div "Verification 1" at bounding box center [56, 140] width 93 height 15
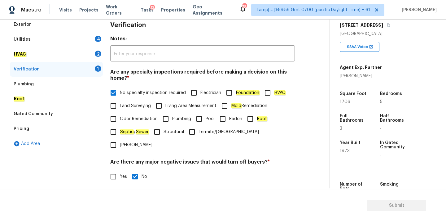
scroll to position [31, 0]
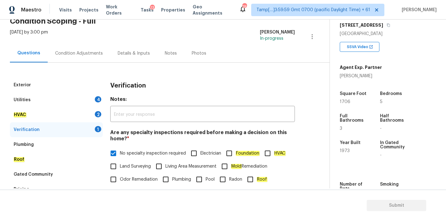
click at [88, 112] on div "HVAC 2" at bounding box center [56, 114] width 93 height 15
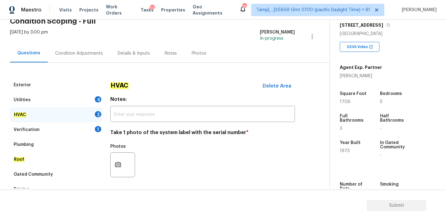
scroll to position [92, 0]
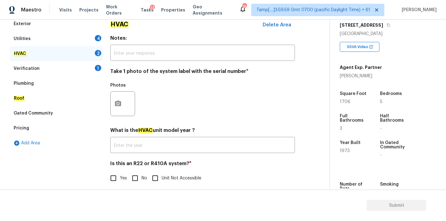
click at [135, 176] on input "No" at bounding box center [135, 177] width 13 height 13
click at [123, 104] on button "button" at bounding box center [118, 103] width 15 height 24
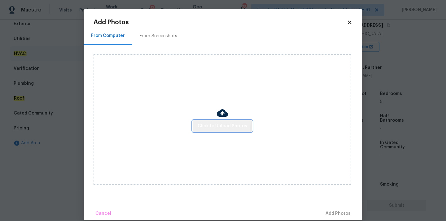
click at [202, 122] on span "Click to Upload Photos" at bounding box center [223, 126] width 50 height 8
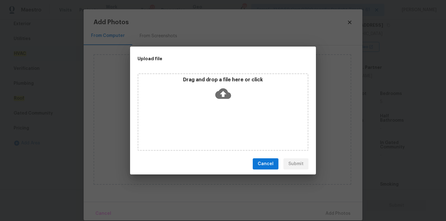
click at [224, 83] on div "Drag and drop a file here or click" at bounding box center [223, 90] width 169 height 27
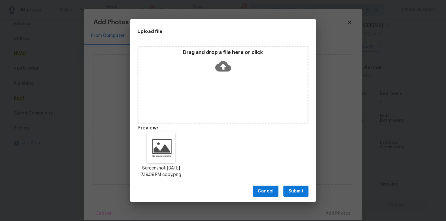
click at [291, 192] on span "Submit" at bounding box center [295, 191] width 15 height 8
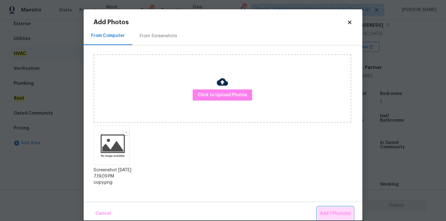
click at [326, 207] on button "Add 1 Photo(s)" at bounding box center [336, 213] width 36 height 13
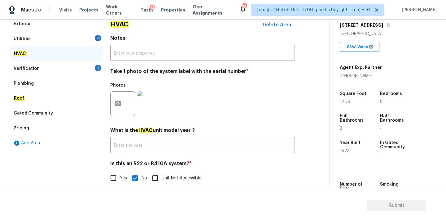
click at [83, 38] on div "Utilities 4" at bounding box center [56, 38] width 93 height 15
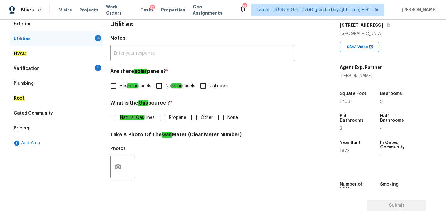
click at [175, 88] on span "No solar panels" at bounding box center [180, 86] width 29 height 7
click at [166, 88] on input "No solar panels" at bounding box center [159, 85] width 13 height 13
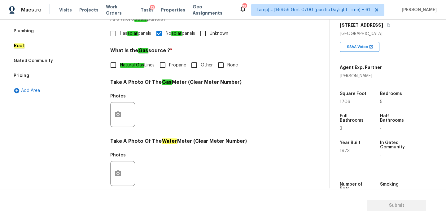
scroll to position [246, 0]
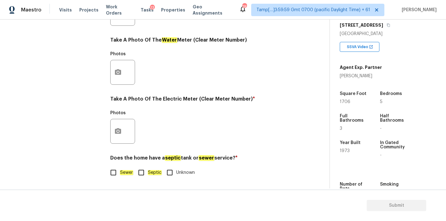
click at [127, 169] on span "Sewer" at bounding box center [126, 172] width 13 height 7
click at [120, 169] on input "Sewer" at bounding box center [113, 172] width 13 height 13
click at [121, 121] on button "button" at bounding box center [118, 131] width 15 height 24
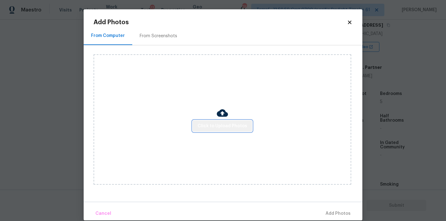
click at [247, 127] on button "Click to Upload Photos" at bounding box center [222, 125] width 59 height 11
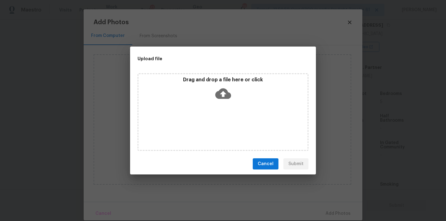
click at [211, 90] on div "Drag and drop a file here or click" at bounding box center [223, 90] width 169 height 27
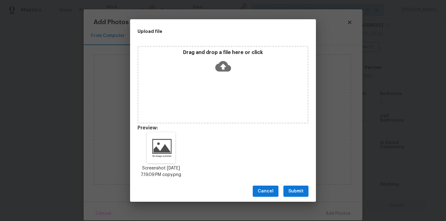
click at [297, 194] on span "Submit" at bounding box center [295, 191] width 15 height 8
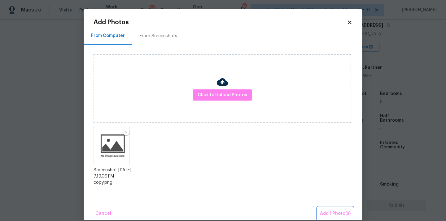
click at [327, 215] on span "Add 1 Photo(s)" at bounding box center [335, 213] width 31 height 8
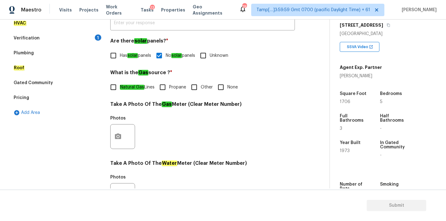
scroll to position [54, 0]
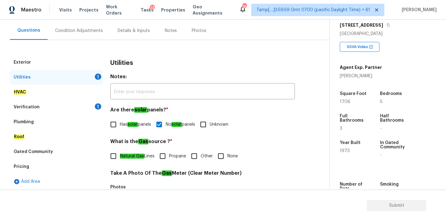
click at [55, 161] on div "Pricing" at bounding box center [56, 166] width 93 height 15
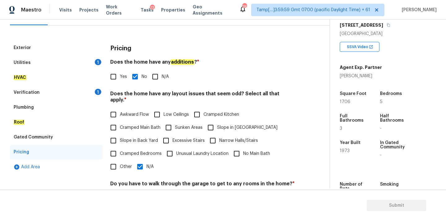
scroll to position [84, 0]
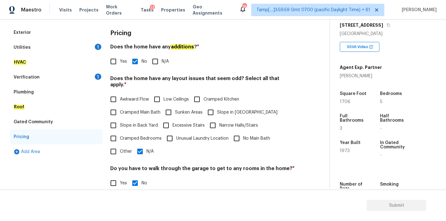
click at [232, 109] on span "Slope in [GEOGRAPHIC_DATA]" at bounding box center [247, 112] width 60 height 7
click at [217, 109] on input "Slope in [GEOGRAPHIC_DATA]" at bounding box center [210, 112] width 13 height 13
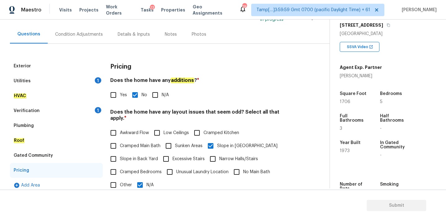
scroll to position [24, 0]
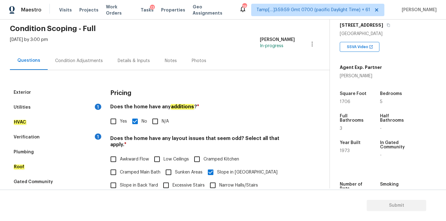
click at [100, 59] on div "Condition Adjustments" at bounding box center [79, 60] width 63 height 18
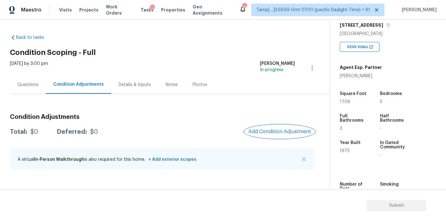
click at [263, 131] on span "Add Condition Adjustment" at bounding box center [279, 132] width 63 height 6
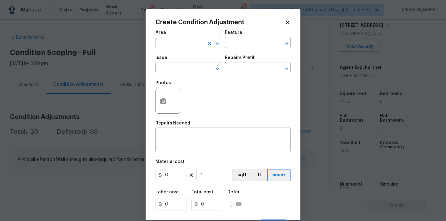
click at [186, 44] on input "text" at bounding box center [180, 43] width 48 height 10
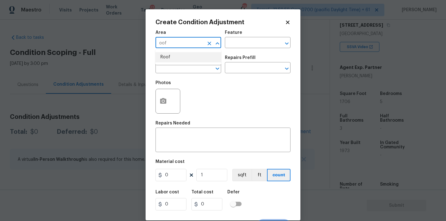
click at [184, 54] on li "Roof" at bounding box center [189, 57] width 66 height 10
click at [184, 68] on input "text" at bounding box center [180, 69] width 48 height 10
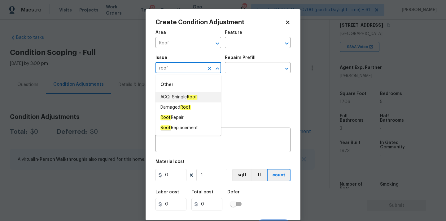
click at [190, 99] on em "Roof" at bounding box center [192, 97] width 11 height 5
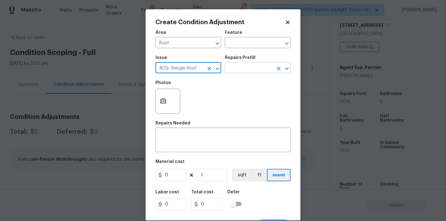
click at [254, 69] on input "text" at bounding box center [249, 69] width 48 height 10
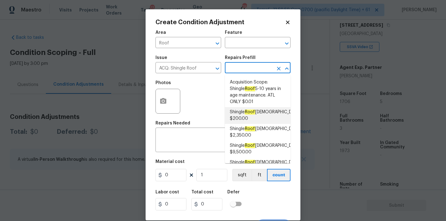
click at [255, 113] on em "Roof" at bounding box center [250, 111] width 11 height 5
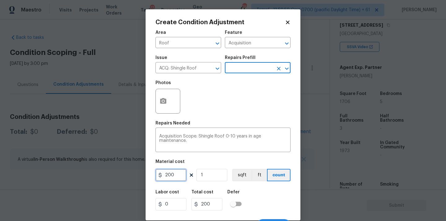
click at [180, 172] on input "200" at bounding box center [171, 175] width 31 height 12
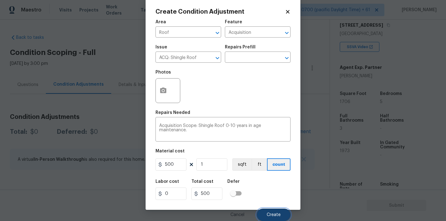
click at [266, 211] on button "Create" at bounding box center [274, 214] width 34 height 12
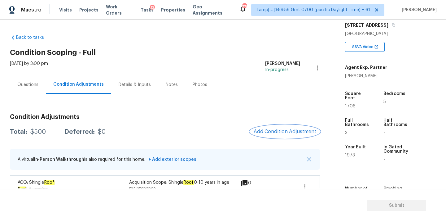
scroll to position [15, 0]
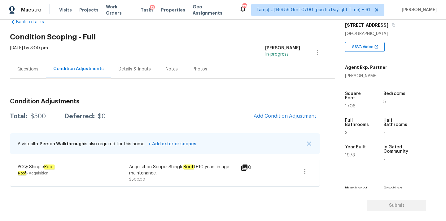
click at [35, 66] on div "Questions" at bounding box center [27, 69] width 21 height 6
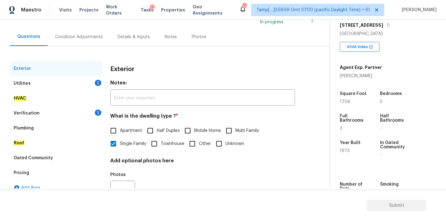
click at [92, 82] on div "Utilities 1" at bounding box center [56, 83] width 93 height 15
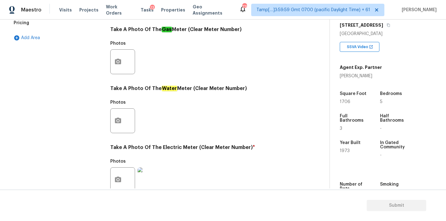
scroll to position [184, 0]
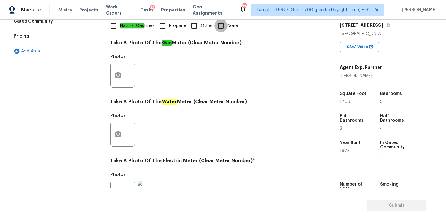
click at [224, 28] on input "None" at bounding box center [220, 25] width 13 height 13
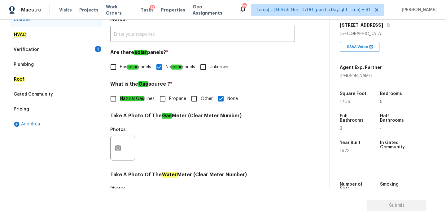
scroll to position [91, 0]
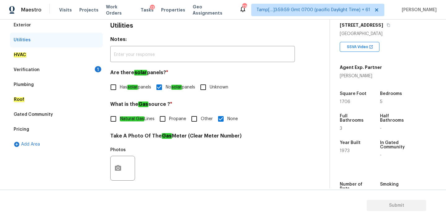
click at [95, 69] on div "1" at bounding box center [98, 69] width 7 height 6
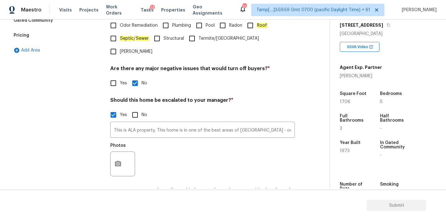
scroll to position [208, 0]
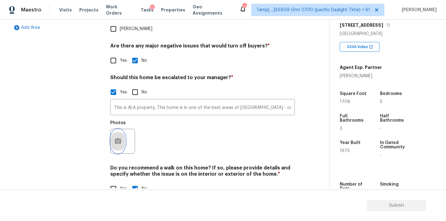
click at [121, 129] on button "button" at bounding box center [118, 141] width 15 height 24
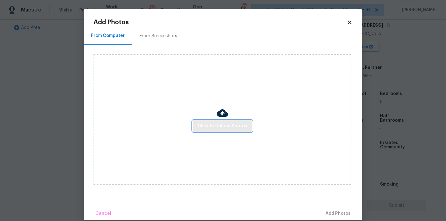
click at [201, 126] on span "Click to Upload Photos" at bounding box center [223, 126] width 50 height 8
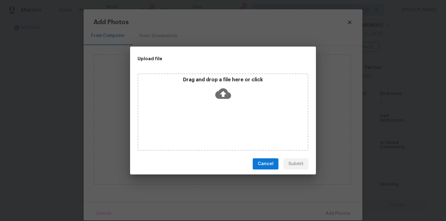
click at [222, 93] on icon at bounding box center [223, 94] width 16 height 16
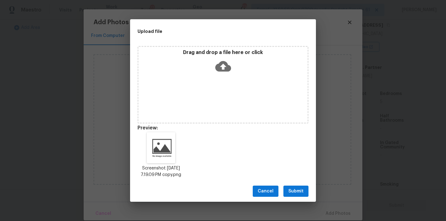
click at [305, 191] on button "Submit" at bounding box center [296, 190] width 25 height 11
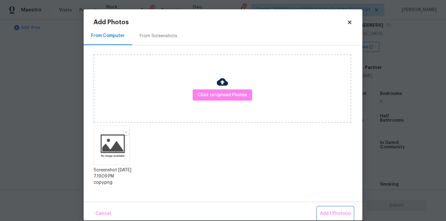
click at [323, 207] on button "Add 1 Photo(s)" at bounding box center [336, 213] width 36 height 13
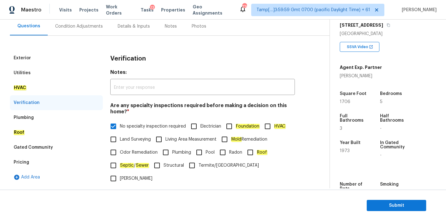
scroll to position [56, 0]
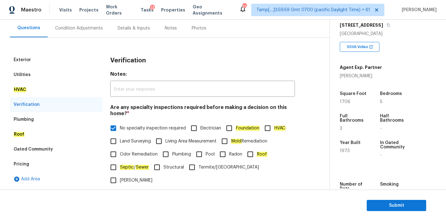
click at [88, 35] on div "Condition Adjustments" at bounding box center [79, 28] width 63 height 18
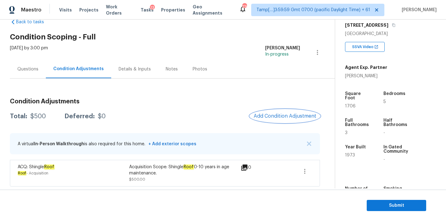
click at [266, 117] on span "Add Condition Adjustment" at bounding box center [285, 116] width 63 height 6
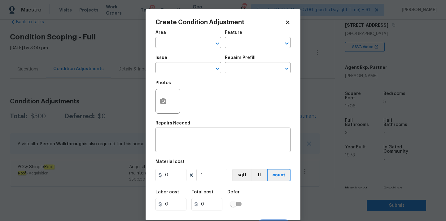
click at [196, 49] on span "Area ​" at bounding box center [189, 39] width 66 height 25
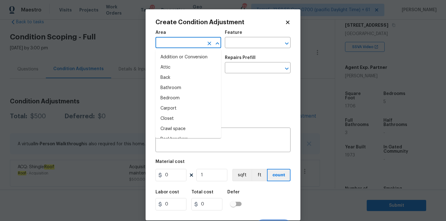
click at [194, 44] on input "text" at bounding box center [180, 43] width 48 height 10
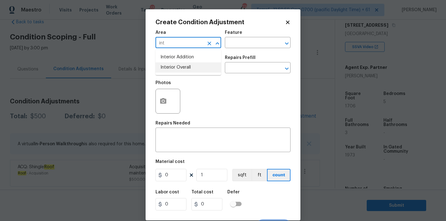
click at [192, 67] on li "Interior Overall" at bounding box center [189, 67] width 66 height 10
click at [192, 67] on input "text" at bounding box center [180, 69] width 48 height 10
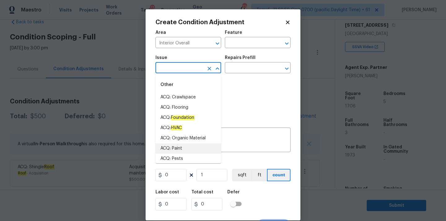
click at [183, 145] on li "ACQ: Paint" at bounding box center [189, 148] width 66 height 10
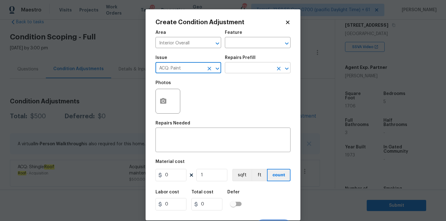
click at [239, 69] on input "text" at bounding box center [249, 69] width 48 height 10
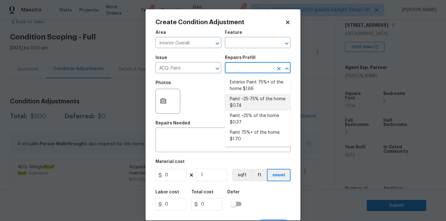
click at [250, 104] on li "Paint ~25-75% of the home $0.74" at bounding box center [258, 102] width 66 height 17
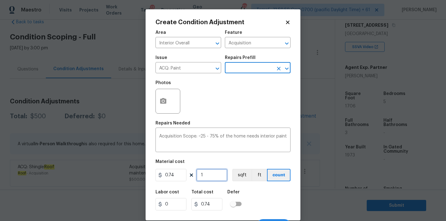
click at [211, 176] on input "1" at bounding box center [211, 175] width 31 height 12
click at [208, 176] on input "1" at bounding box center [211, 175] width 31 height 12
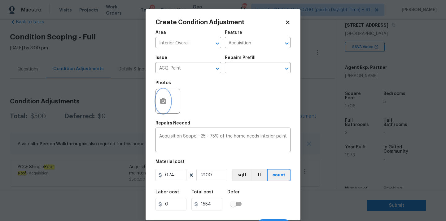
click at [167, 102] on button "button" at bounding box center [163, 101] width 15 height 24
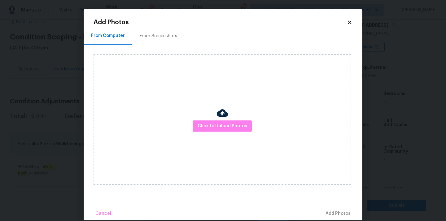
click at [170, 35] on div "From Screenshots" at bounding box center [158, 36] width 37 height 6
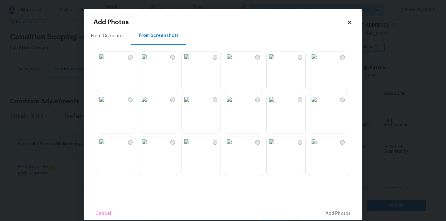
click at [233, 62] on img at bounding box center [229, 57] width 10 height 10
click at [107, 104] on img at bounding box center [102, 99] width 10 height 10
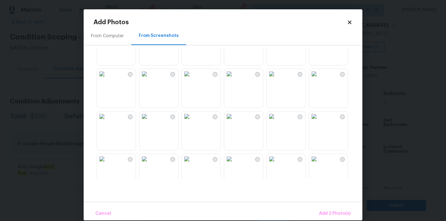
scroll to position [159, 0]
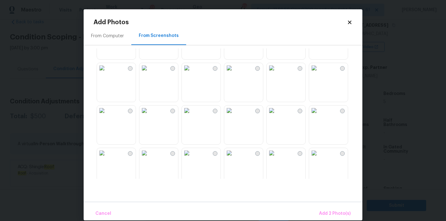
click at [234, 73] on img at bounding box center [229, 68] width 10 height 10
click at [277, 73] on img at bounding box center [272, 68] width 10 height 10
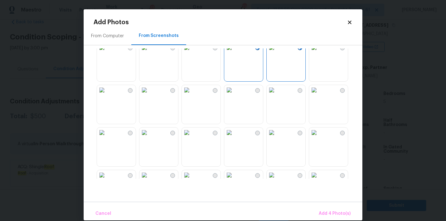
scroll to position [211, 0]
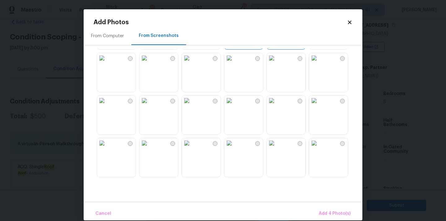
click at [149, 105] on img at bounding box center [144, 100] width 10 height 10
click at [192, 105] on img at bounding box center [187, 100] width 10 height 10
click at [234, 105] on img at bounding box center [229, 100] width 10 height 10
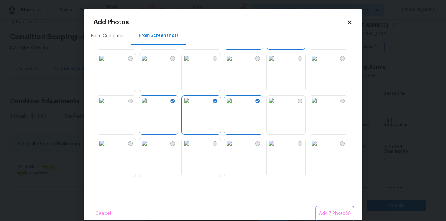
click at [321, 213] on span "Add 7 Photo(s)" at bounding box center [335, 213] width 32 height 8
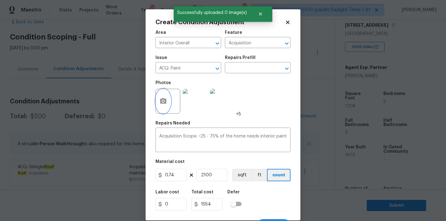
scroll to position [11, 0]
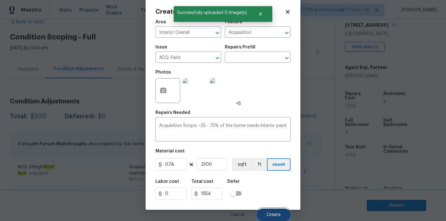
click at [274, 213] on span "Create" at bounding box center [274, 214] width 14 height 5
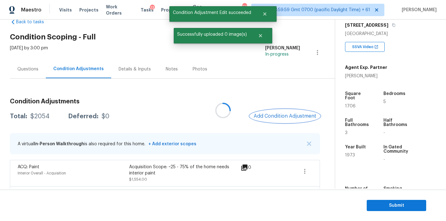
scroll to position [0, 0]
click at [276, 116] on span "Add Condition Adjustment" at bounding box center [285, 116] width 63 height 6
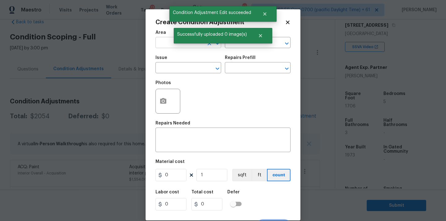
click at [160, 41] on input "text" at bounding box center [180, 43] width 48 height 10
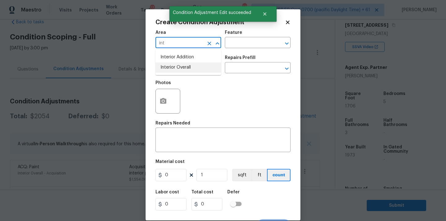
click at [163, 72] on li "Interior Overall" at bounding box center [189, 67] width 66 height 10
click at [163, 72] on input "text" at bounding box center [180, 69] width 48 height 10
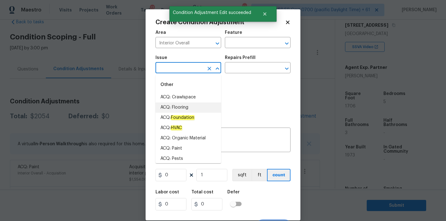
click at [171, 106] on li "ACQ: Flooring" at bounding box center [189, 107] width 66 height 10
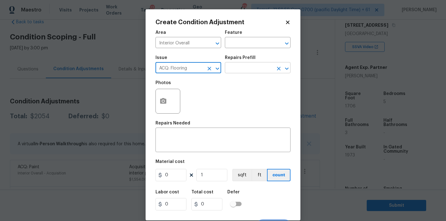
click at [245, 71] on input "text" at bounding box center [249, 69] width 48 height 10
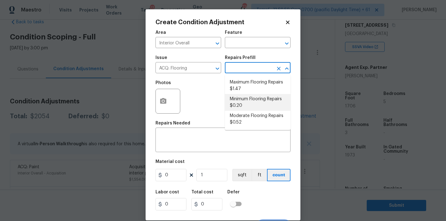
click at [244, 105] on li "Minimum Flooring Repairs $0.20" at bounding box center [258, 102] width 66 height 17
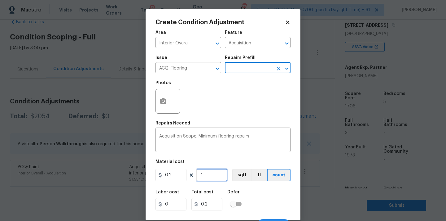
click at [216, 175] on input "1" at bounding box center [211, 175] width 31 height 12
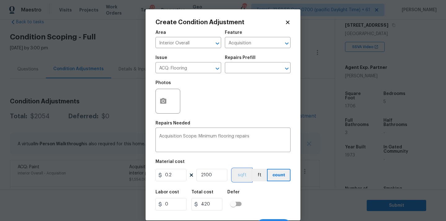
scroll to position [11, 0]
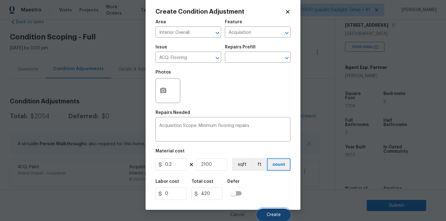
click at [273, 211] on button "Create" at bounding box center [274, 214] width 34 height 12
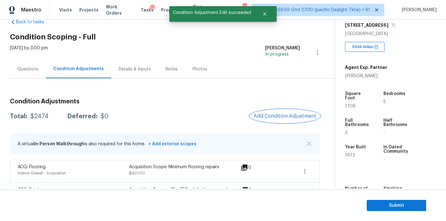
scroll to position [65, 0]
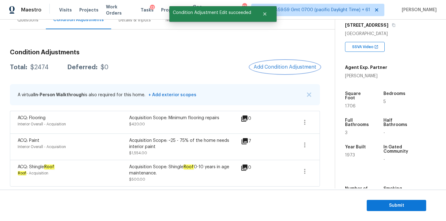
click at [279, 68] on span "Add Condition Adjustment" at bounding box center [285, 67] width 63 height 6
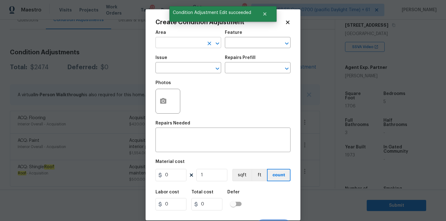
click at [194, 43] on input "text" at bounding box center [180, 43] width 48 height 10
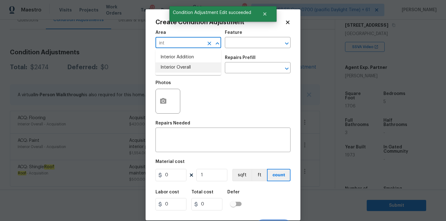
click at [191, 68] on li "Interior Overall" at bounding box center [189, 67] width 66 height 10
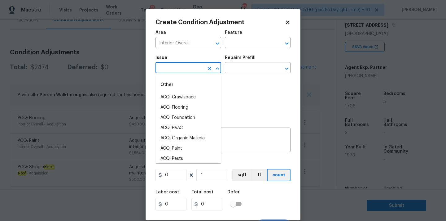
click at [191, 68] on input "text" at bounding box center [180, 69] width 48 height 10
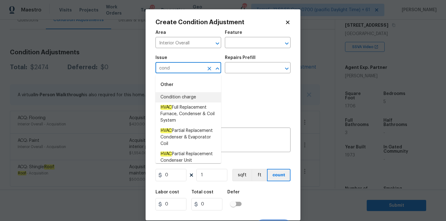
click at [190, 95] on li "Condition charge" at bounding box center [189, 97] width 66 height 10
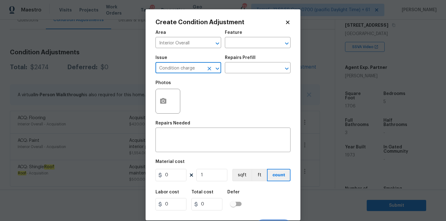
click at [257, 75] on div "Issue Condition charge ​ Repairs Prefill ​" at bounding box center [223, 64] width 135 height 25
click at [260, 70] on input "text" at bounding box center [249, 69] width 48 height 10
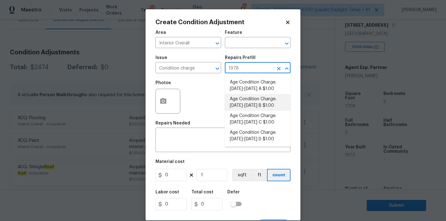
click at [258, 106] on li "Age Condition Charge: [DATE]-[DATE] B $1.00" at bounding box center [258, 102] width 66 height 17
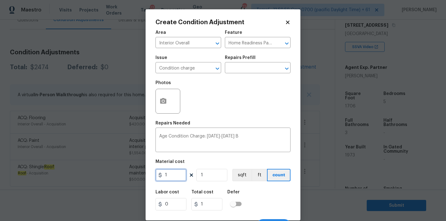
click at [178, 172] on input "1" at bounding box center [171, 175] width 31 height 12
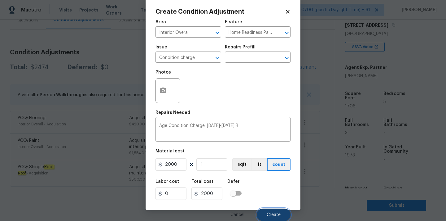
click at [270, 211] on button "Create" at bounding box center [274, 214] width 34 height 12
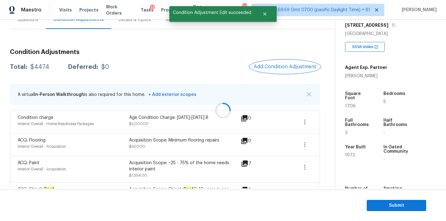
scroll to position [0, 0]
click at [279, 65] on span "Add Condition Adjustment" at bounding box center [285, 67] width 63 height 6
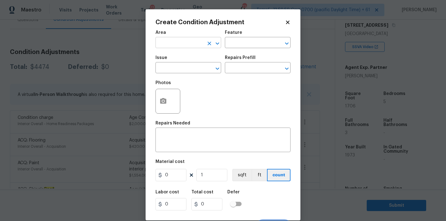
click at [176, 46] on input "text" at bounding box center [180, 43] width 48 height 10
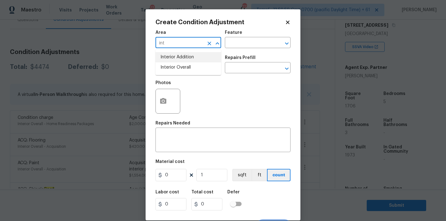
click at [189, 41] on input "int" at bounding box center [180, 43] width 48 height 10
click at [185, 57] on li "Bathroom" at bounding box center [189, 57] width 66 height 10
click at [187, 68] on input "text" at bounding box center [180, 69] width 48 height 10
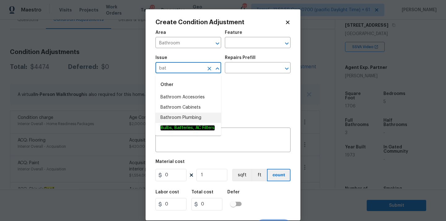
click at [194, 116] on li "Bathroom Plumbing" at bounding box center [189, 117] width 66 height 10
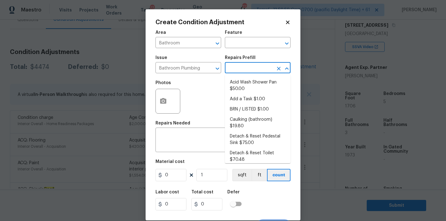
click at [236, 70] on input "text" at bounding box center [249, 69] width 48 height 10
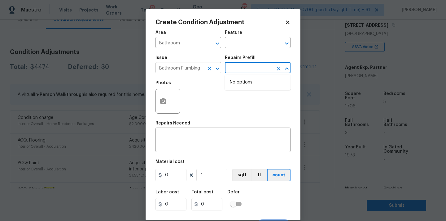
click at [200, 69] on input "Bathroom Plumbing" at bounding box center [180, 69] width 48 height 10
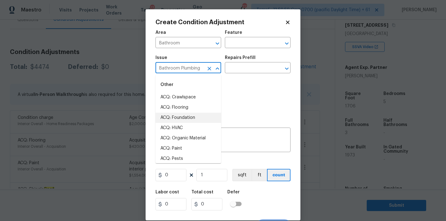
click at [200, 69] on input "Bathroom Plumbing" at bounding box center [180, 69] width 48 height 10
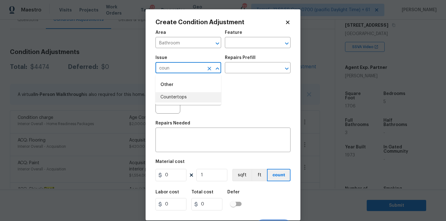
click at [196, 96] on li "Countertops" at bounding box center [189, 97] width 66 height 10
click at [181, 138] on textarea at bounding box center [223, 140] width 128 height 13
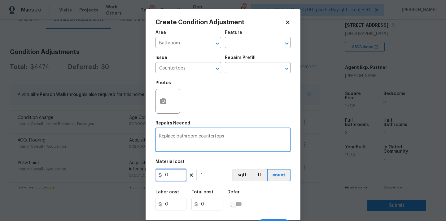
click at [170, 172] on input "0" at bounding box center [171, 175] width 31 height 12
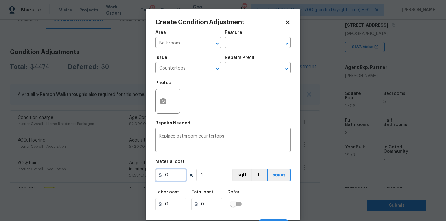
click at [170, 172] on input "0" at bounding box center [171, 175] width 31 height 12
click at [165, 91] on button "button" at bounding box center [163, 101] width 15 height 24
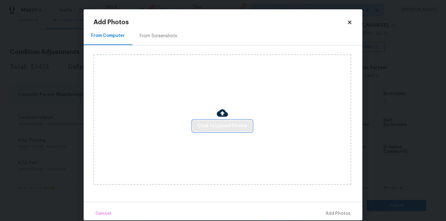
click at [218, 128] on span "Click to Upload Photos" at bounding box center [223, 126] width 50 height 8
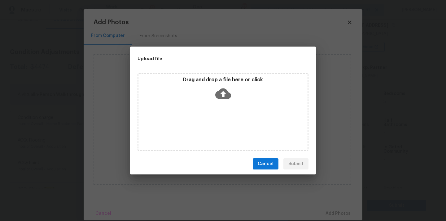
click at [222, 91] on icon at bounding box center [223, 94] width 16 height 16
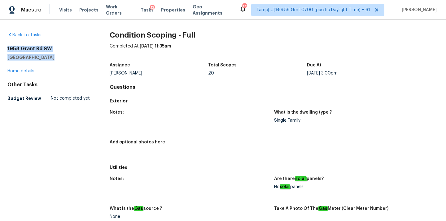
copy div "[STREET_ADDRESS]"
drag, startPoint x: 7, startPoint y: 50, endPoint x: 52, endPoint y: 55, distance: 45.3
click at [52, 55] on div "[STREET_ADDRESS]" at bounding box center [48, 53] width 82 height 15
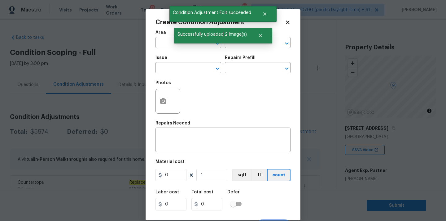
scroll to position [103, 0]
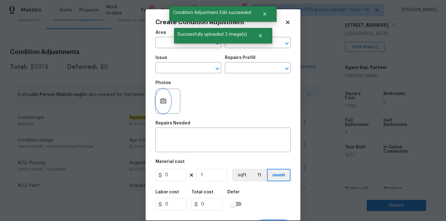
click at [162, 103] on icon "button" at bounding box center [163, 101] width 6 height 6
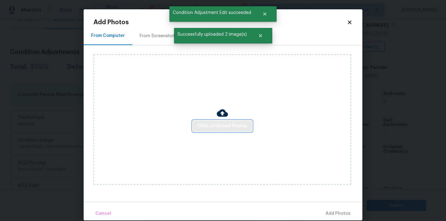
click at [205, 121] on button "Click to Upload Photos" at bounding box center [222, 125] width 59 height 11
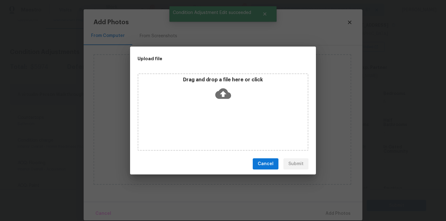
click at [223, 91] on icon at bounding box center [223, 94] width 16 height 16
